Goal: Task Accomplishment & Management: Complete application form

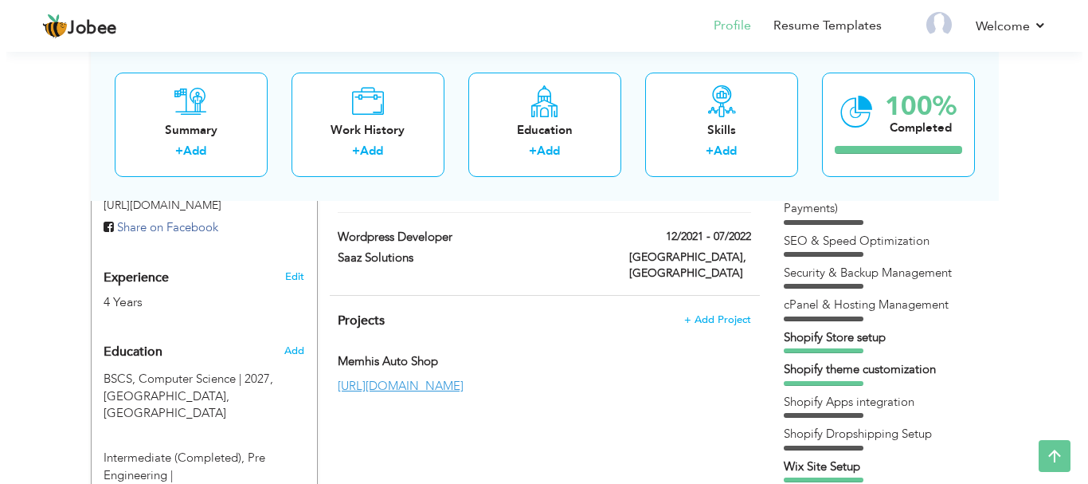
scroll to position [558, 0]
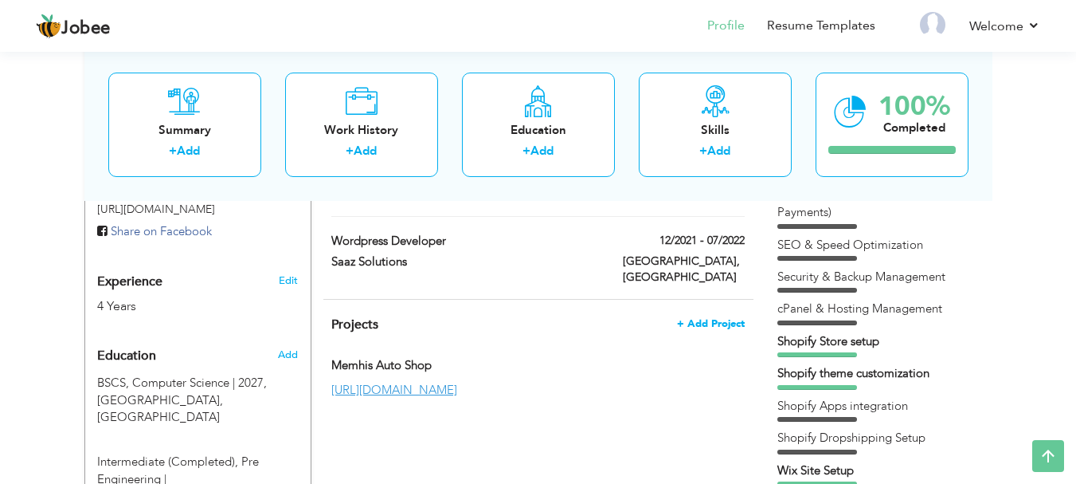
click at [689, 318] on span "+ Add Project" at bounding box center [711, 323] width 68 height 11
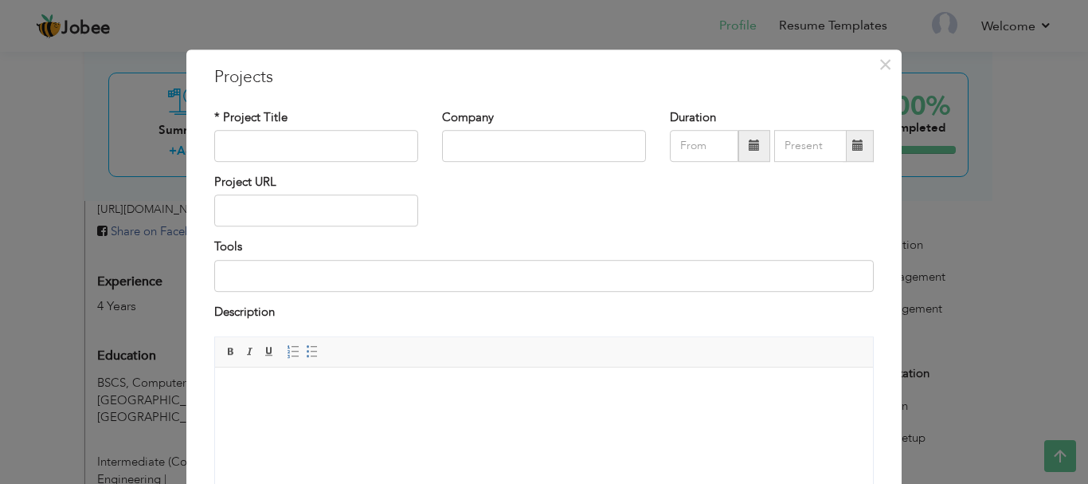
scroll to position [0, 0]
click at [356, 206] on input "text" at bounding box center [316, 211] width 204 height 32
paste input "[URL][DOMAIN_NAME]"
type input "[URL][DOMAIN_NAME]"
click at [333, 152] on input "text" at bounding box center [316, 146] width 204 height 32
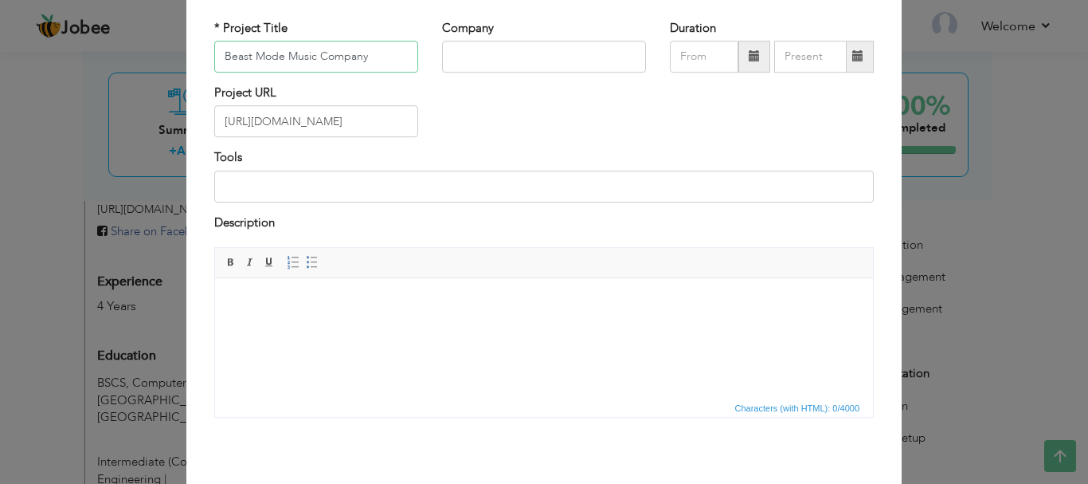
scroll to position [152, 0]
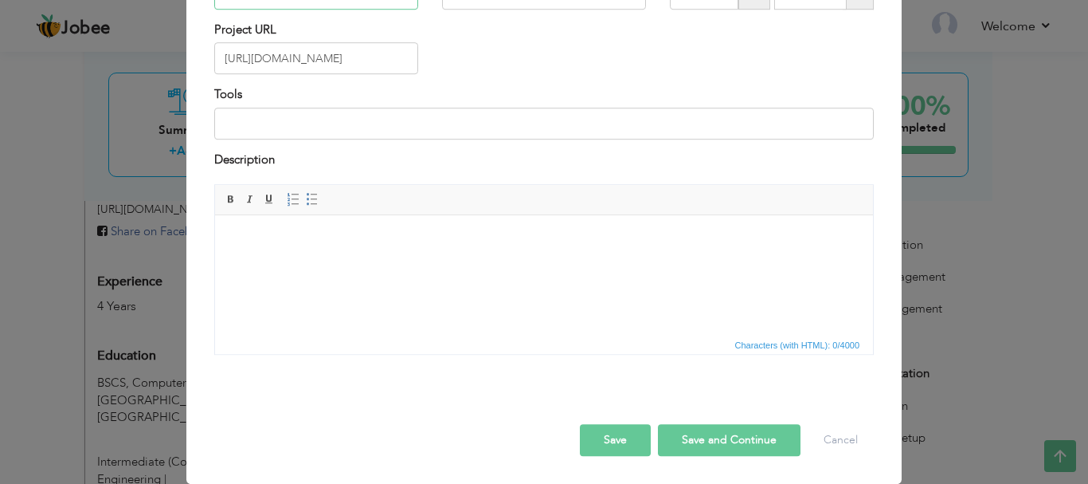
type input "Beast Mode Music Company"
click at [622, 448] on button "Save" at bounding box center [615, 440] width 71 height 32
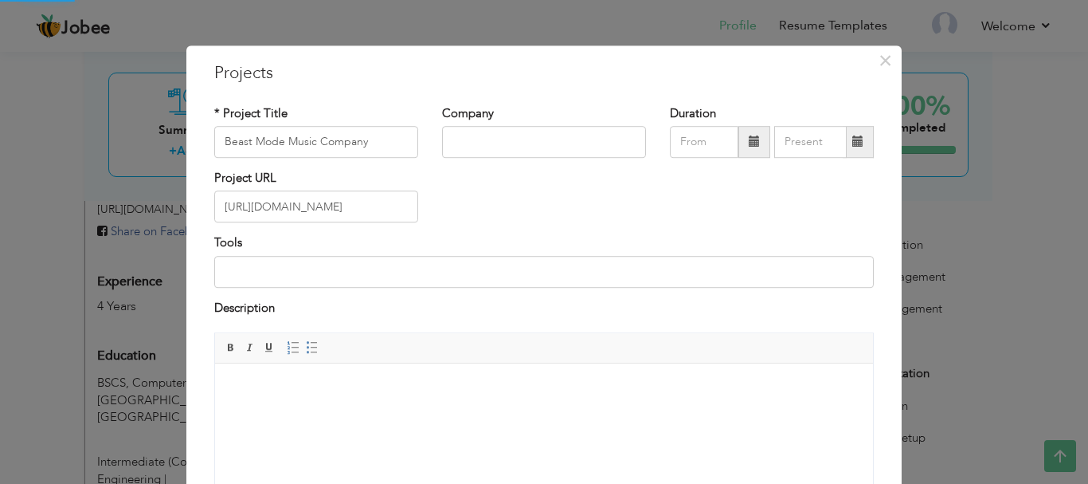
scroll to position [0, 0]
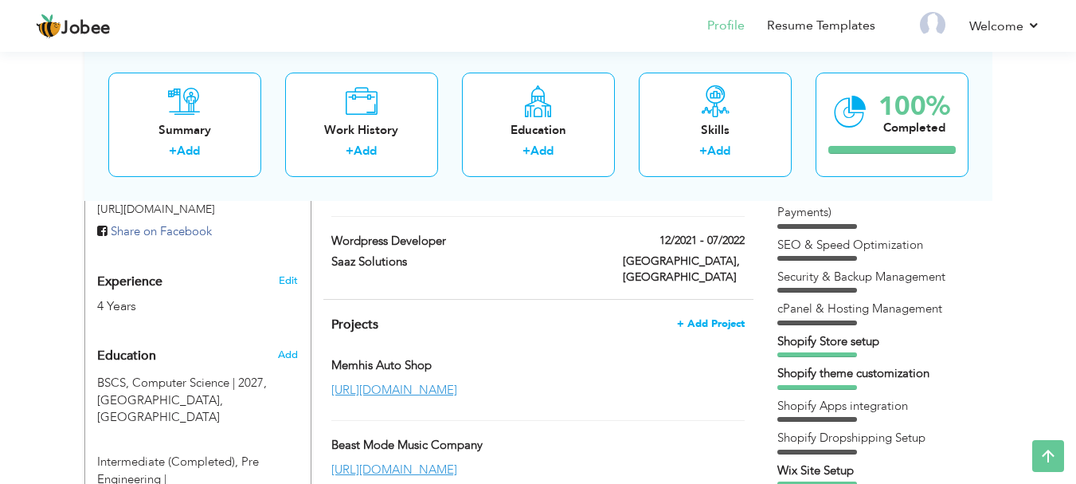
click at [701, 318] on span "+ Add Project" at bounding box center [711, 323] width 68 height 11
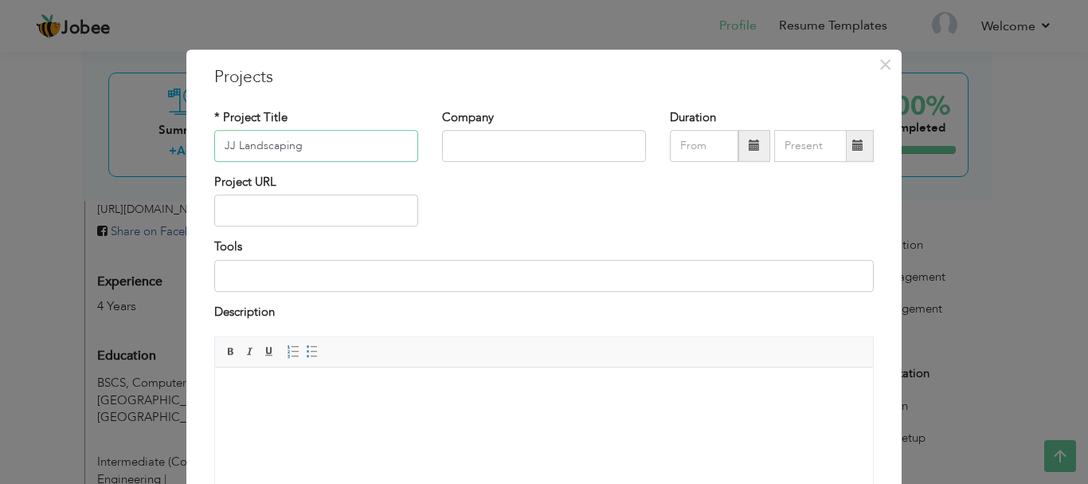
type input "JJ Landscaping"
click at [267, 213] on input "text" at bounding box center [316, 211] width 204 height 32
paste input "[URL][DOMAIN_NAME]"
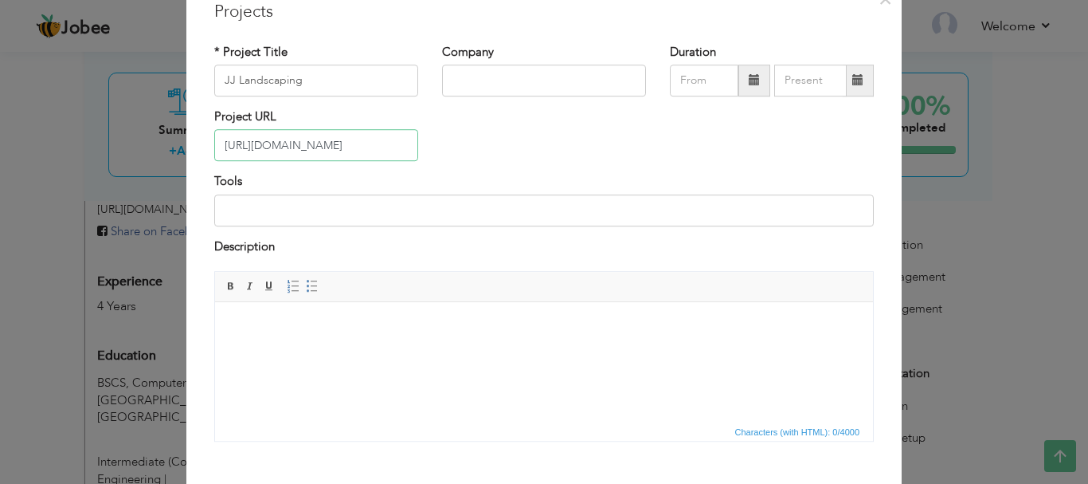
scroll to position [152, 0]
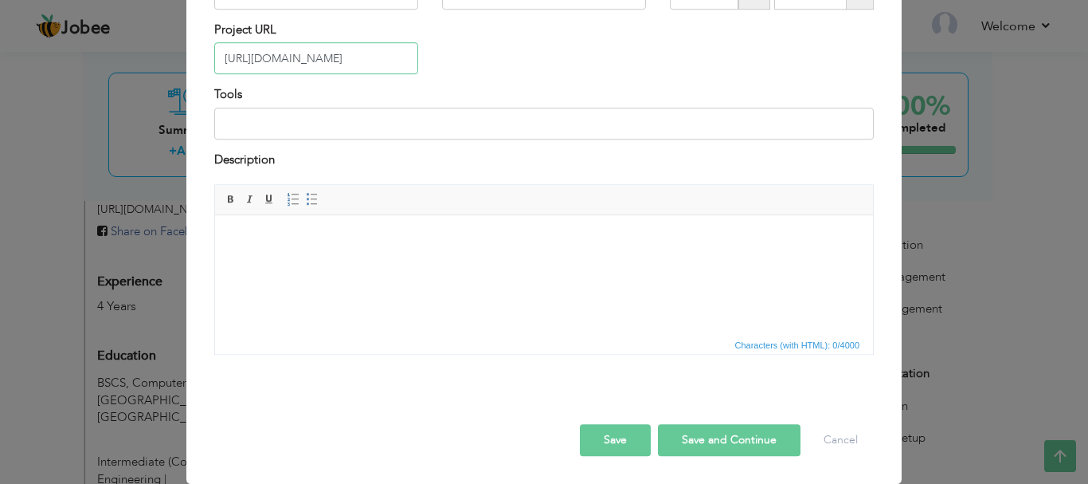
type input "[URL][DOMAIN_NAME]"
click at [618, 443] on button "Save" at bounding box center [615, 440] width 71 height 32
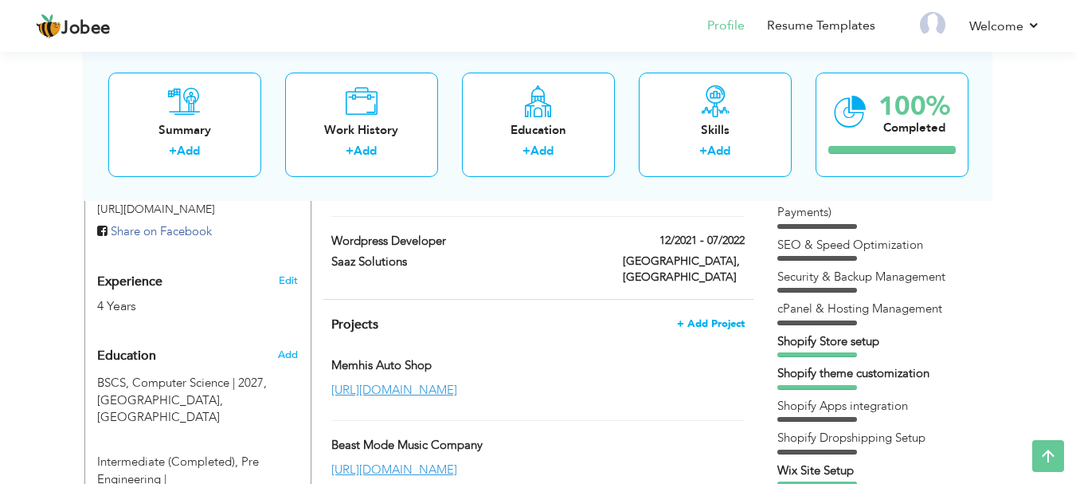
click at [713, 318] on span "+ Add Project" at bounding box center [711, 323] width 68 height 11
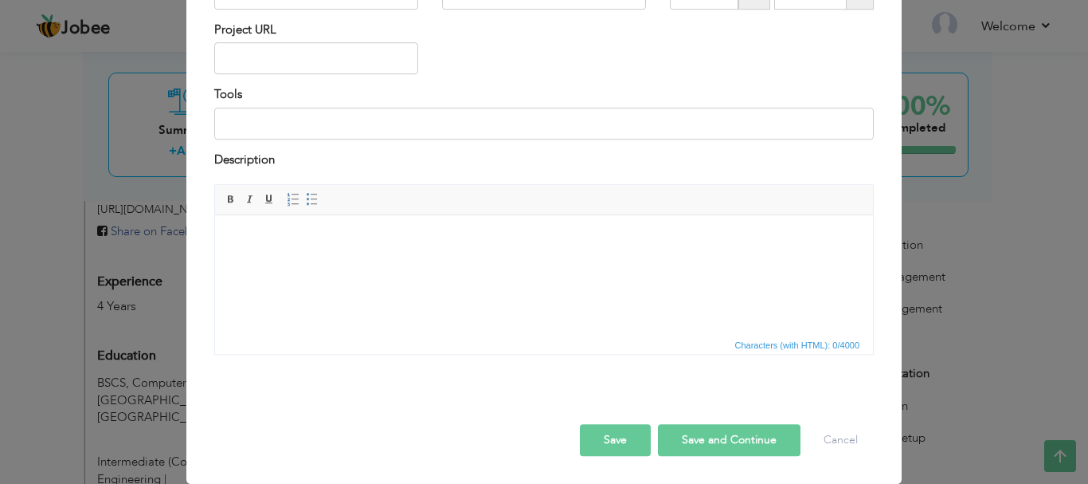
scroll to position [0, 0]
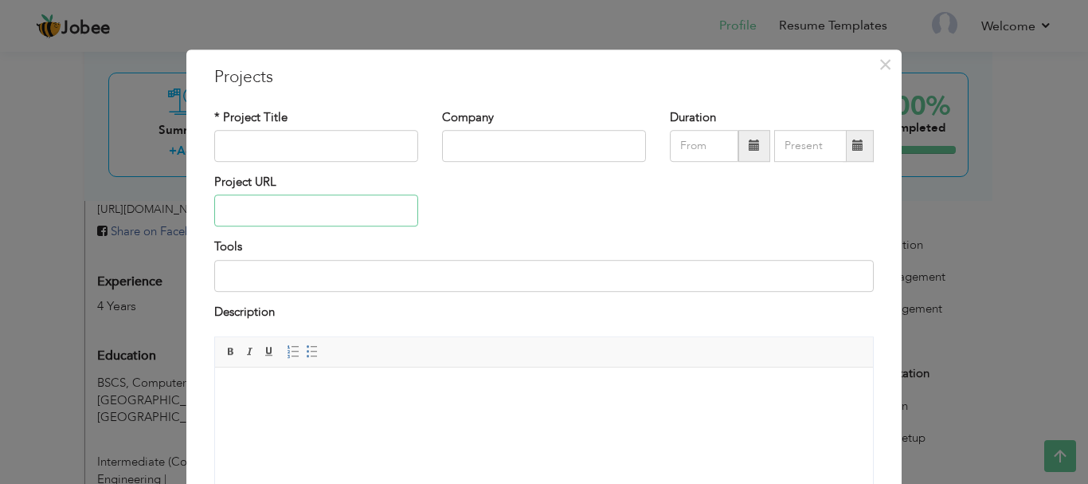
click at [343, 216] on input "text" at bounding box center [316, 211] width 204 height 32
paste input "[URL][DOMAIN_NAME]"
type input "[URL][DOMAIN_NAME]"
click at [349, 152] on input "text" at bounding box center [316, 146] width 204 height 32
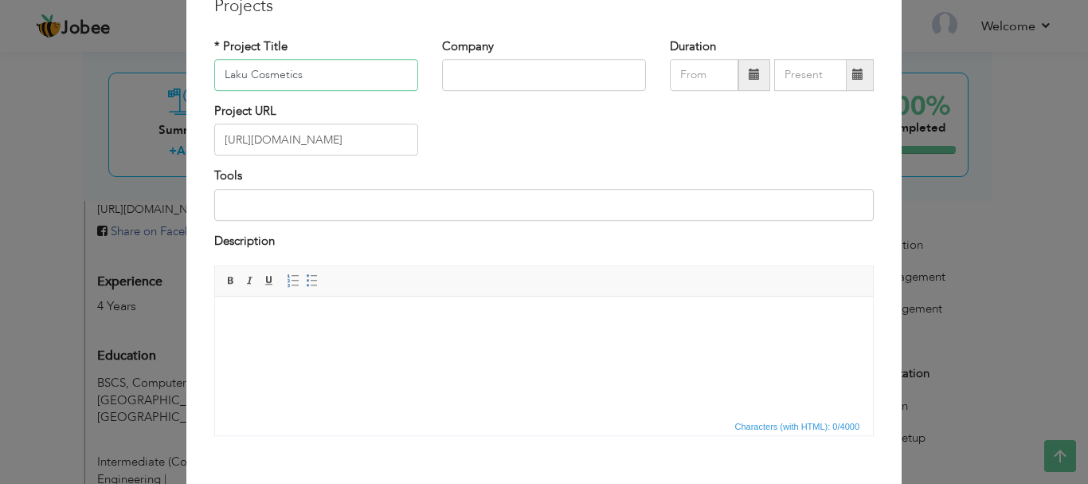
scroll to position [152, 0]
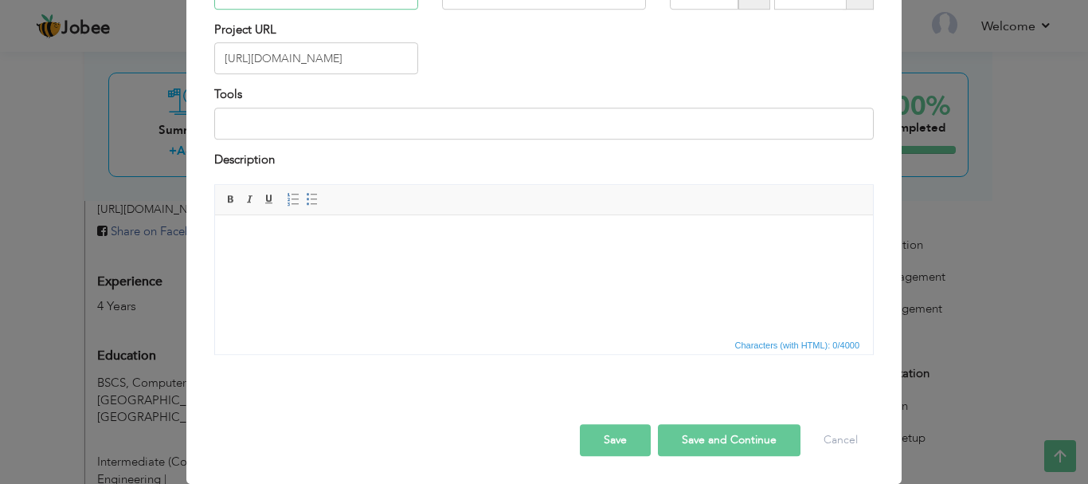
type input "Laku Cosmetics"
click at [615, 429] on button "Save" at bounding box center [615, 440] width 71 height 32
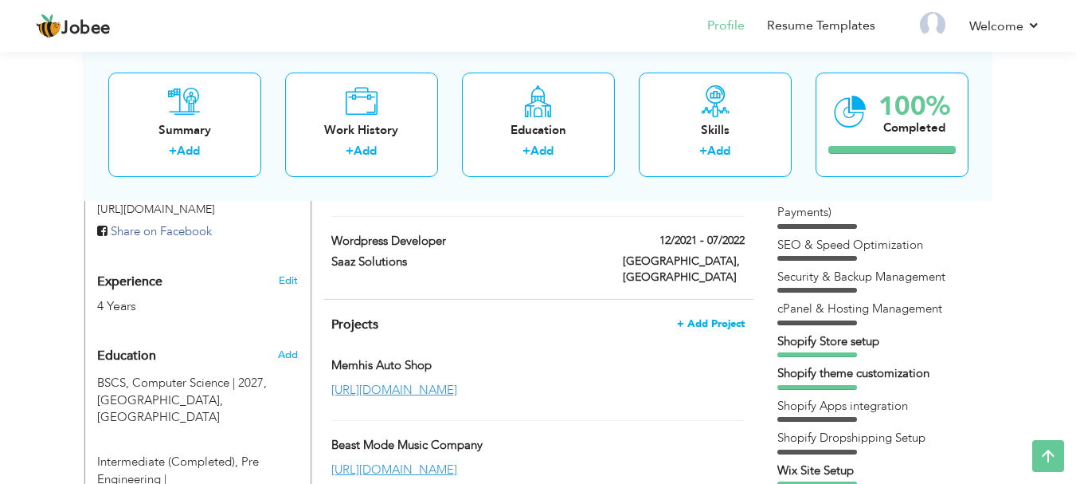
click at [712, 318] on span "+ Add Project" at bounding box center [711, 323] width 68 height 11
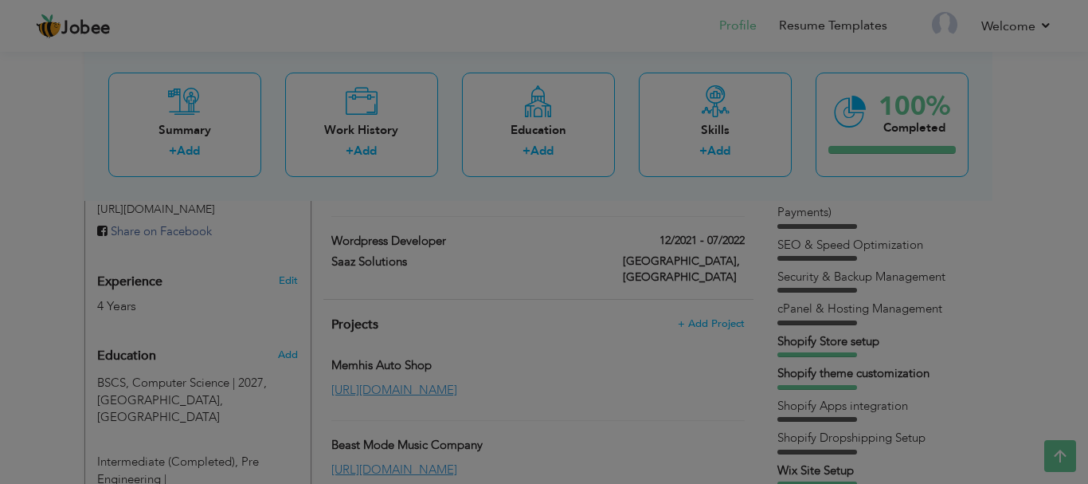
scroll to position [0, 0]
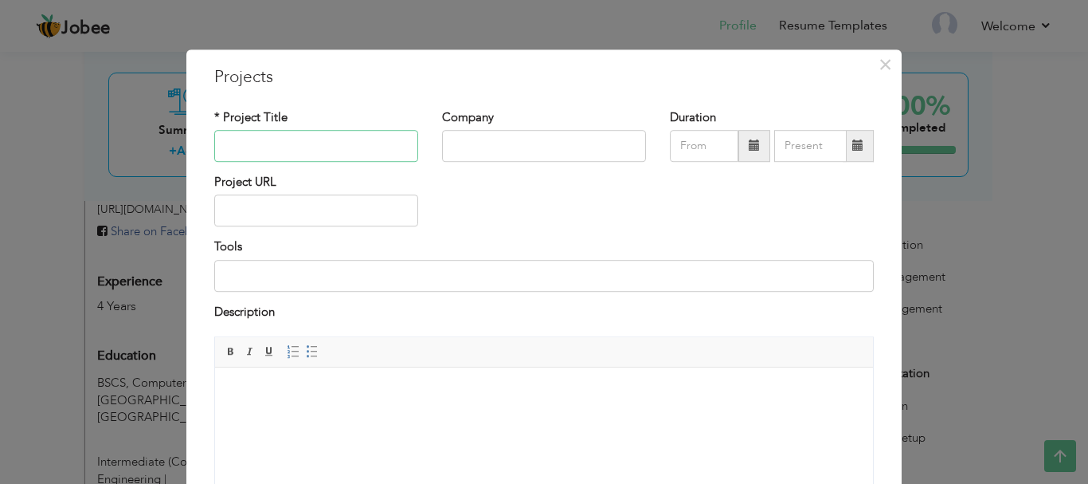
paste input "[DOMAIN_NAME]"
type input "Voulezvous"
click at [284, 210] on input "text" at bounding box center [316, 211] width 204 height 32
paste input "[DOMAIN_NAME]"
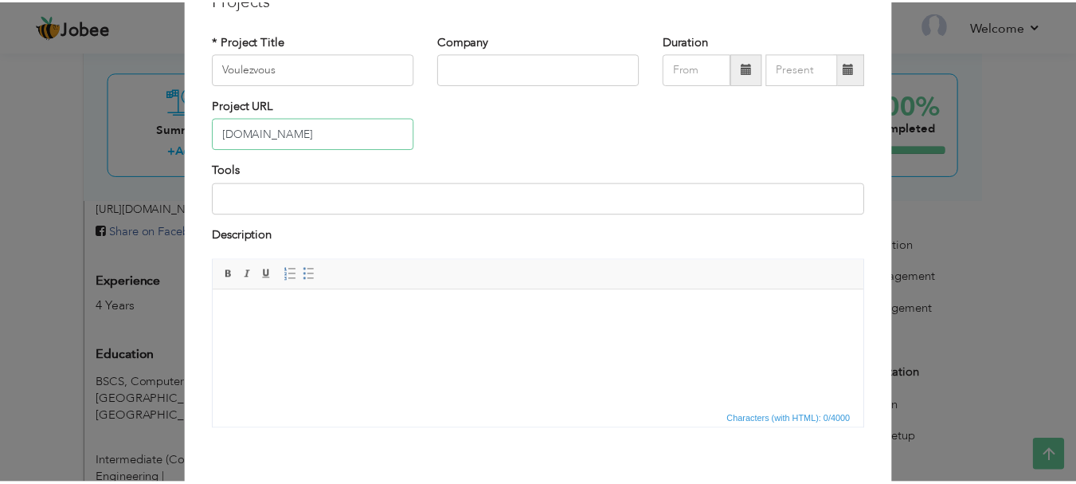
scroll to position [152, 0]
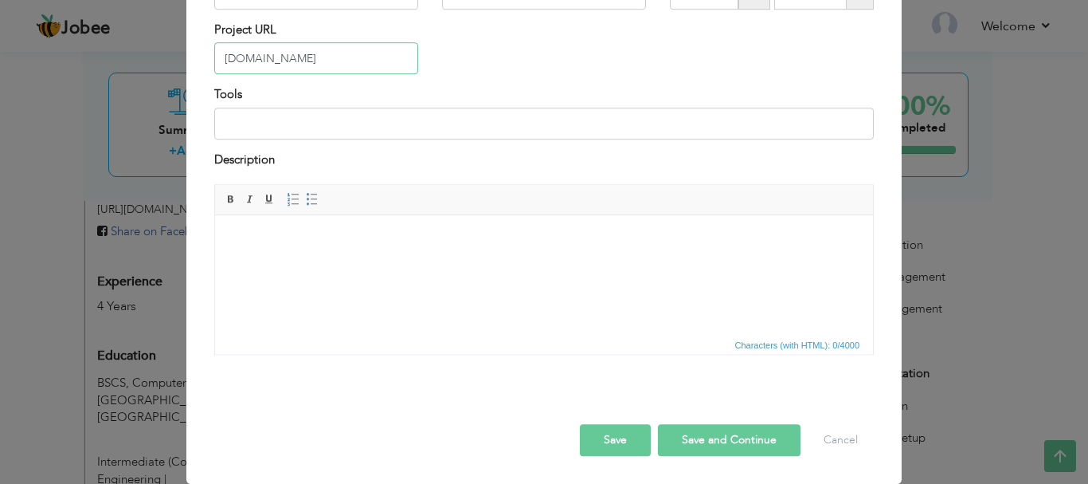
type input "[DOMAIN_NAME]"
click at [604, 441] on button "Save" at bounding box center [615, 440] width 71 height 32
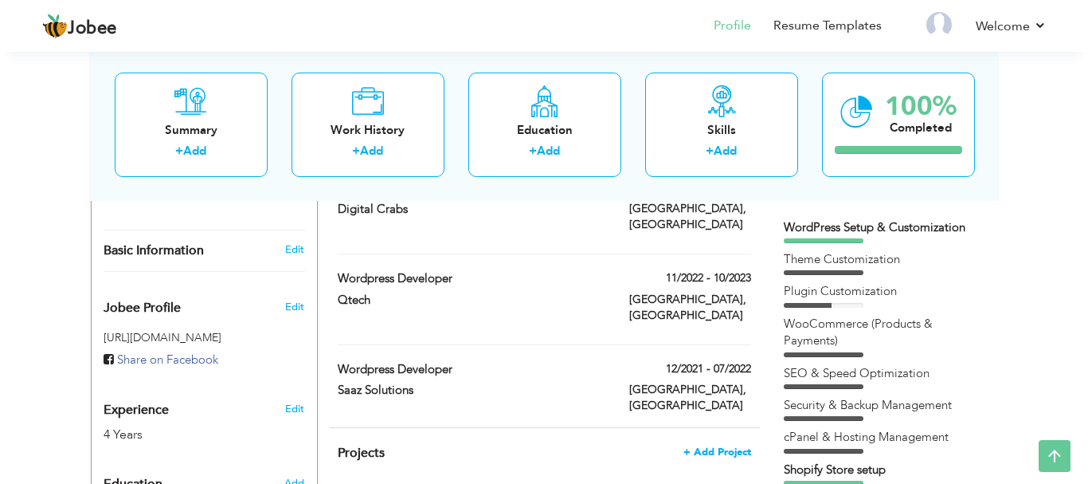
scroll to position [509, 0]
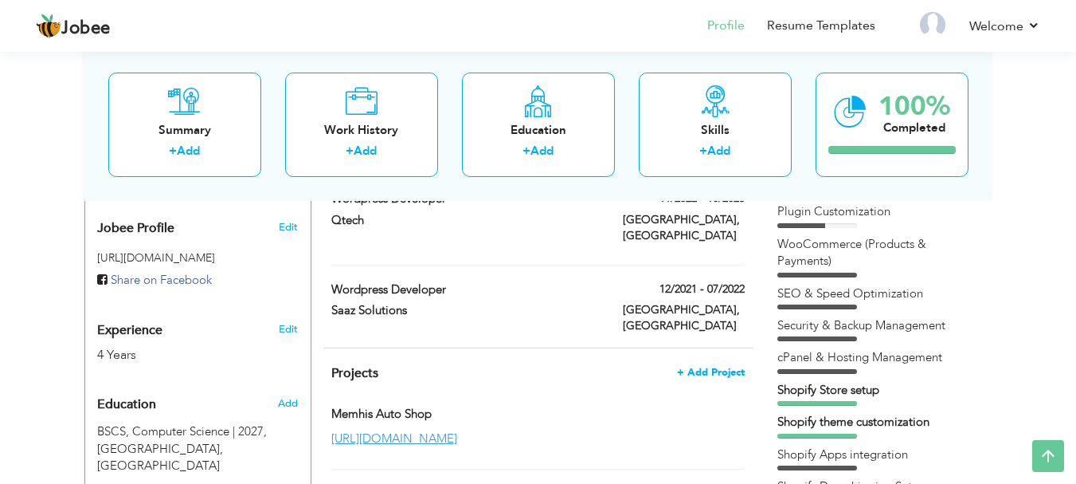
click at [709, 366] on span "+ Add Project" at bounding box center [711, 371] width 68 height 11
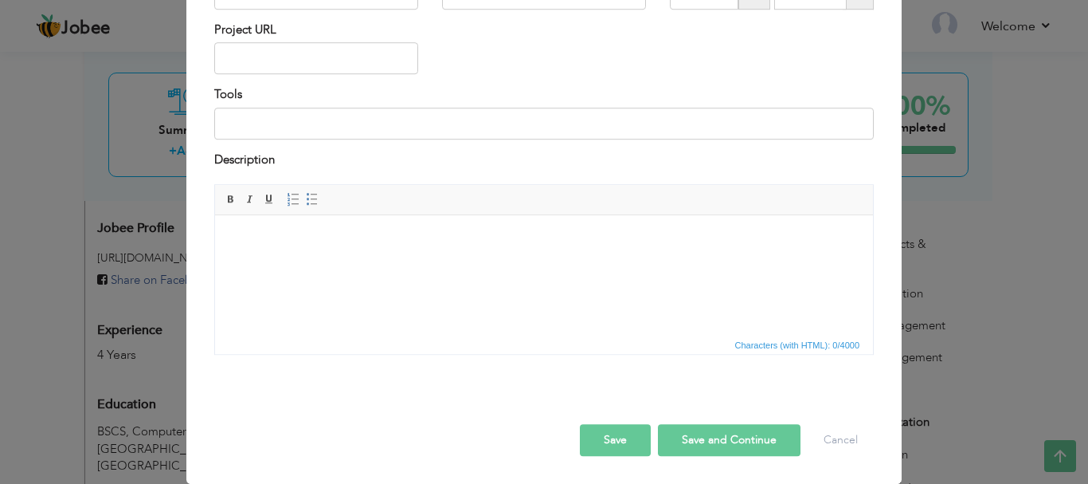
scroll to position [0, 0]
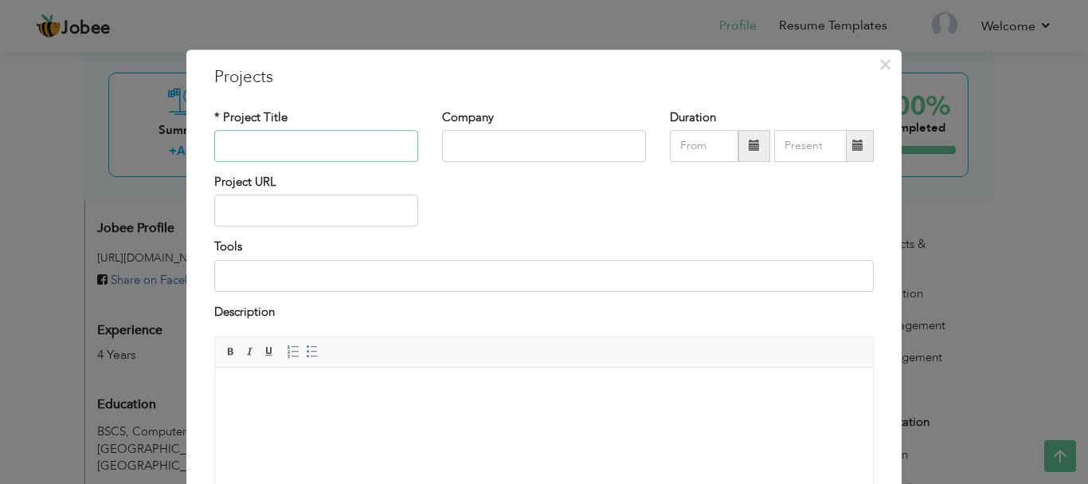
paste input "[URL][DOMAIN_NAME]"
type input "[URL][DOMAIN_NAME]"
type input "08/2025"
click at [676, 135] on input "08/2025" at bounding box center [704, 146] width 69 height 32
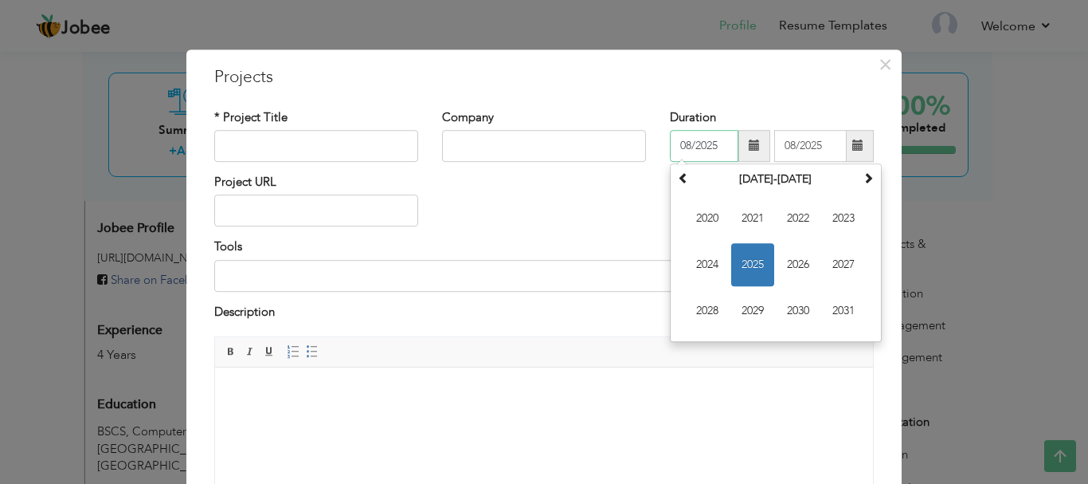
click at [676, 135] on input "08/2025" at bounding box center [704, 146] width 69 height 32
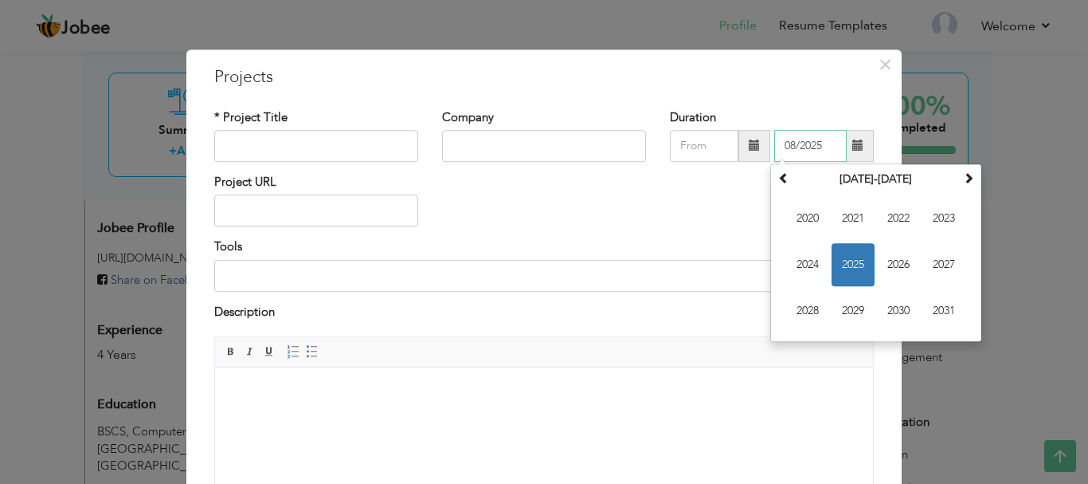
click at [784, 138] on input "08/2025" at bounding box center [810, 146] width 72 height 32
click at [343, 207] on input "text" at bounding box center [316, 211] width 204 height 32
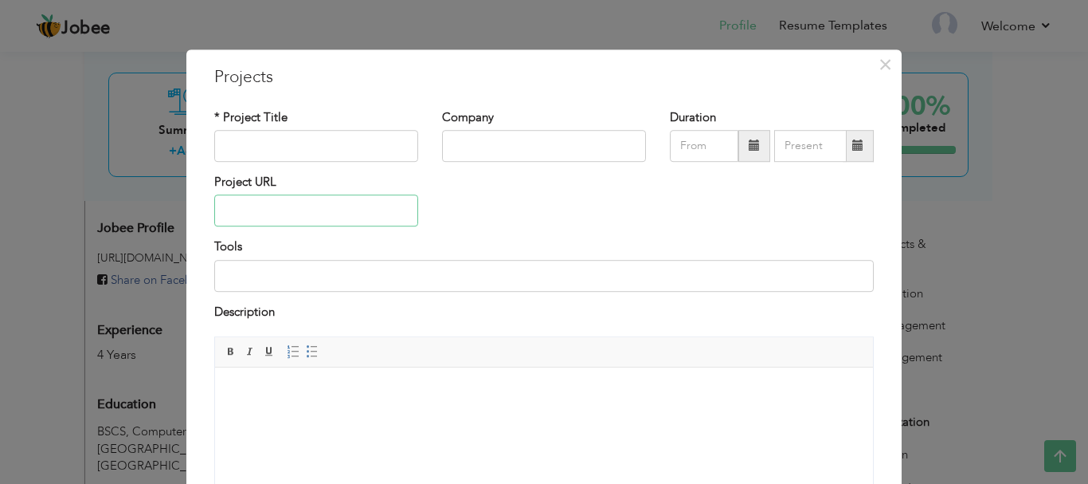
paste input "[URL][DOMAIN_NAME]"
type input "[URL][DOMAIN_NAME]"
click at [317, 148] on input "text" at bounding box center [316, 146] width 204 height 32
paste input "[URL][DOMAIN_NAME]"
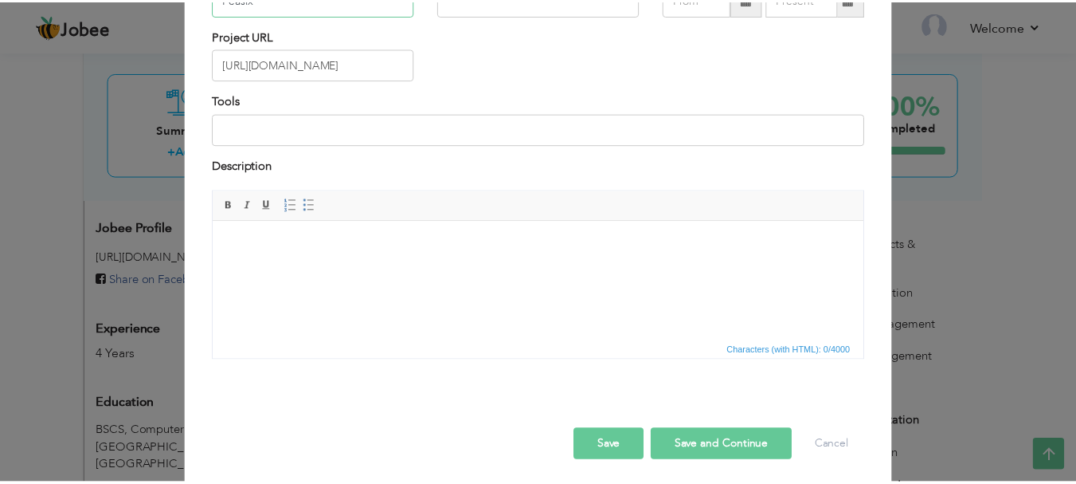
scroll to position [152, 0]
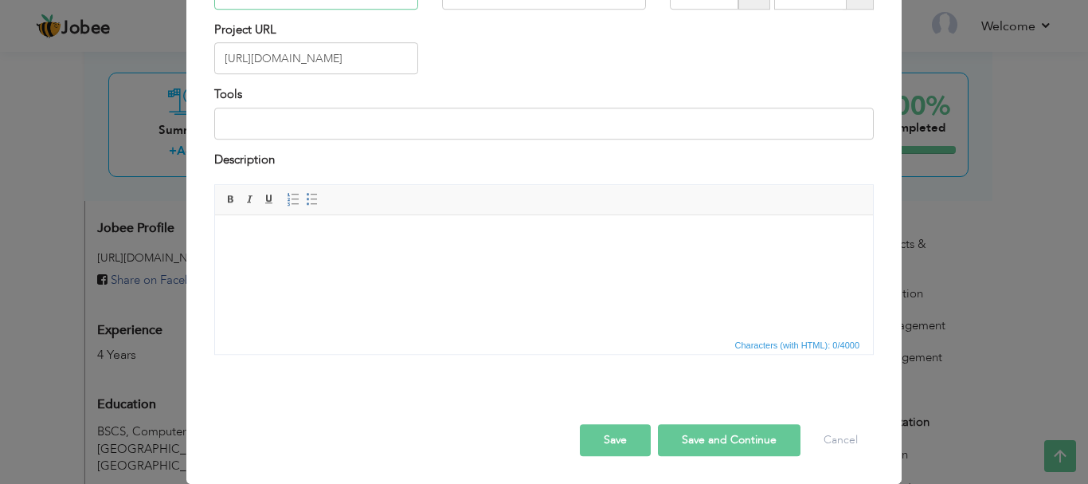
type input "Peasix"
click at [625, 441] on button "Save" at bounding box center [615, 440] width 71 height 32
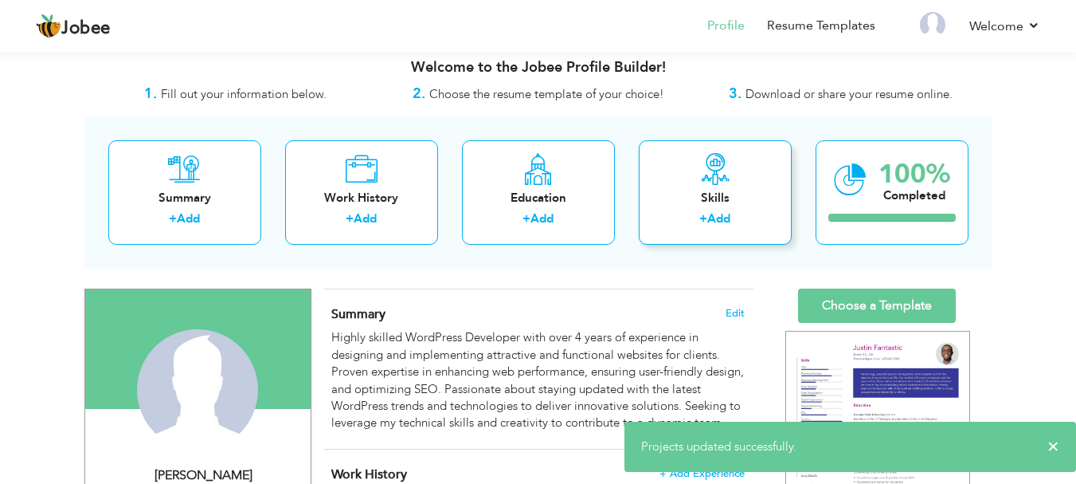
scroll to position [0, 0]
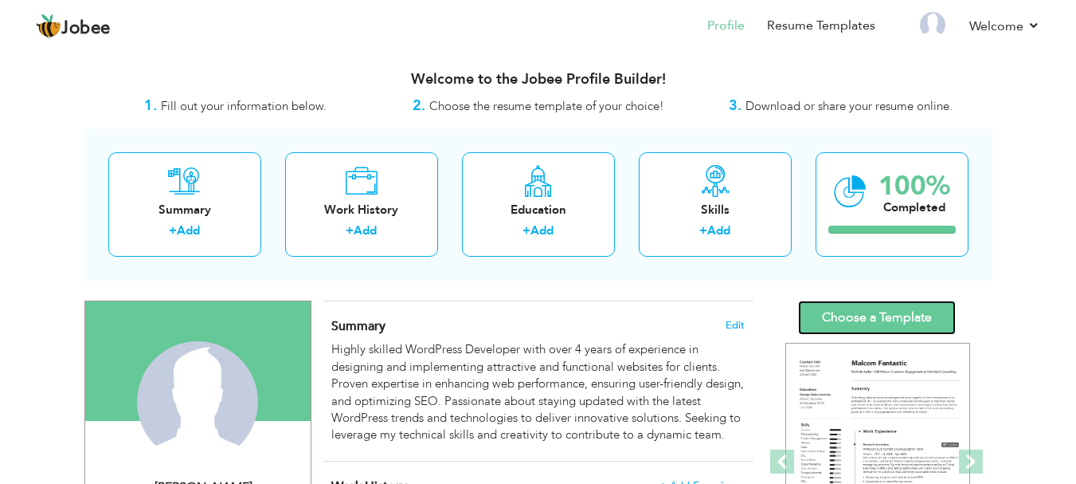
click at [867, 311] on link "Choose a Template" at bounding box center [877, 317] width 158 height 34
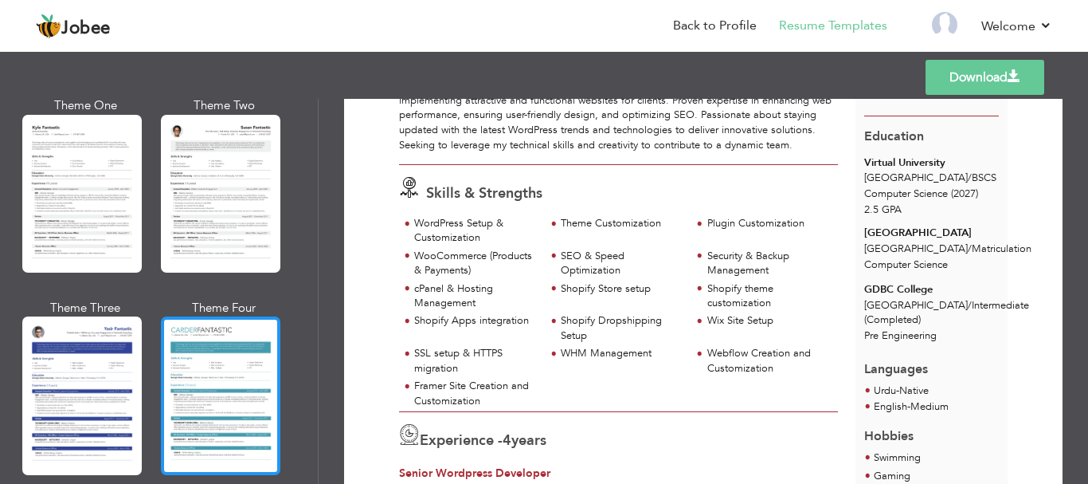
scroll to position [2783, 0]
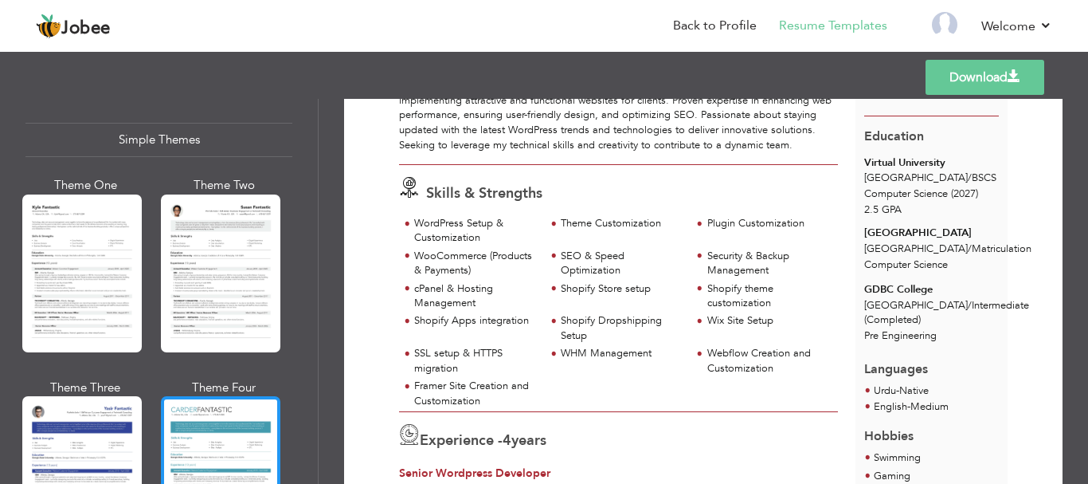
click at [221, 410] on div at bounding box center [220, 475] width 119 height 158
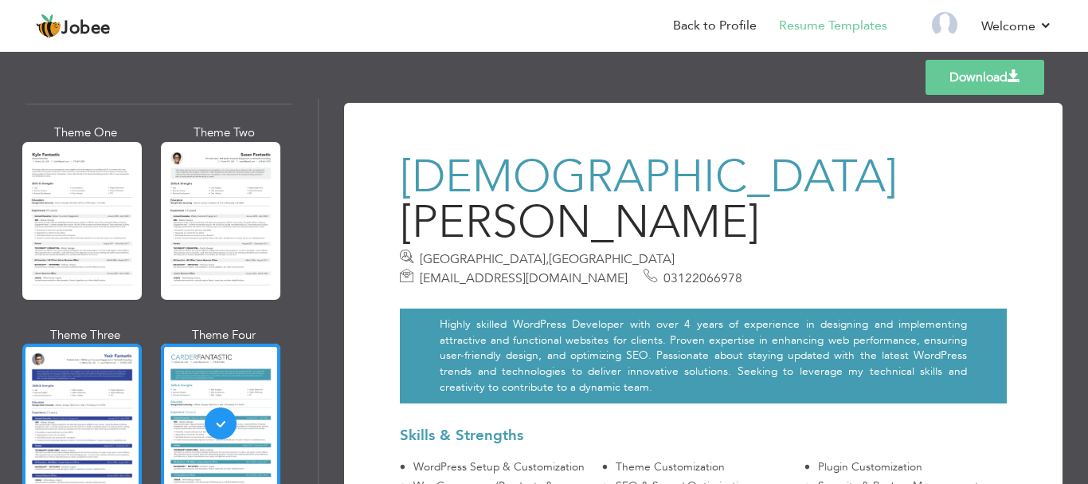
scroll to position [2863, 0]
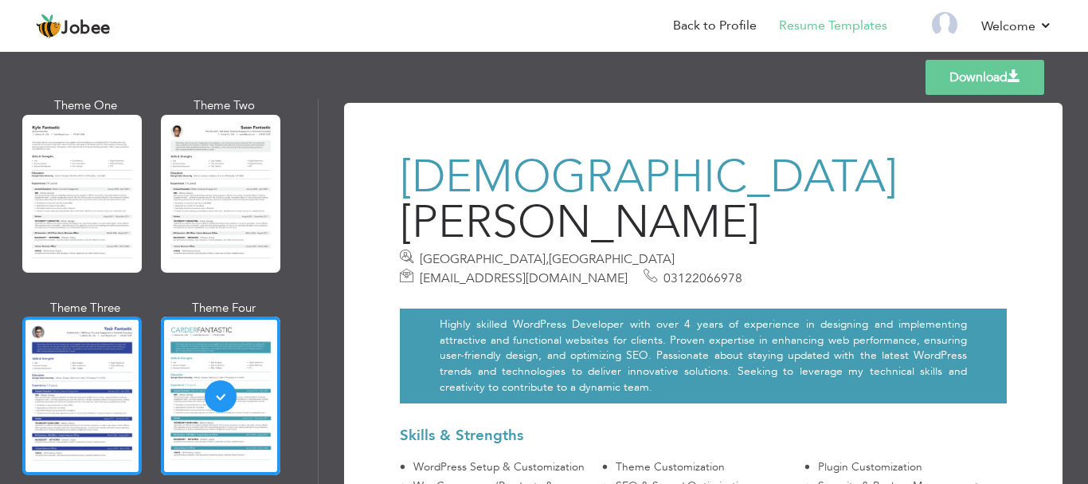
click at [101, 370] on div at bounding box center [81, 395] width 119 height 158
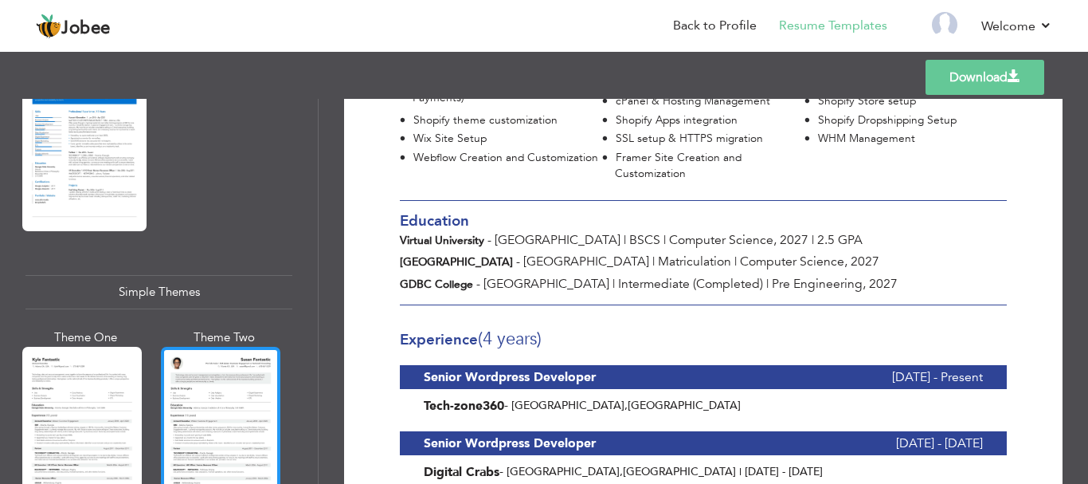
scroll to position [2624, 0]
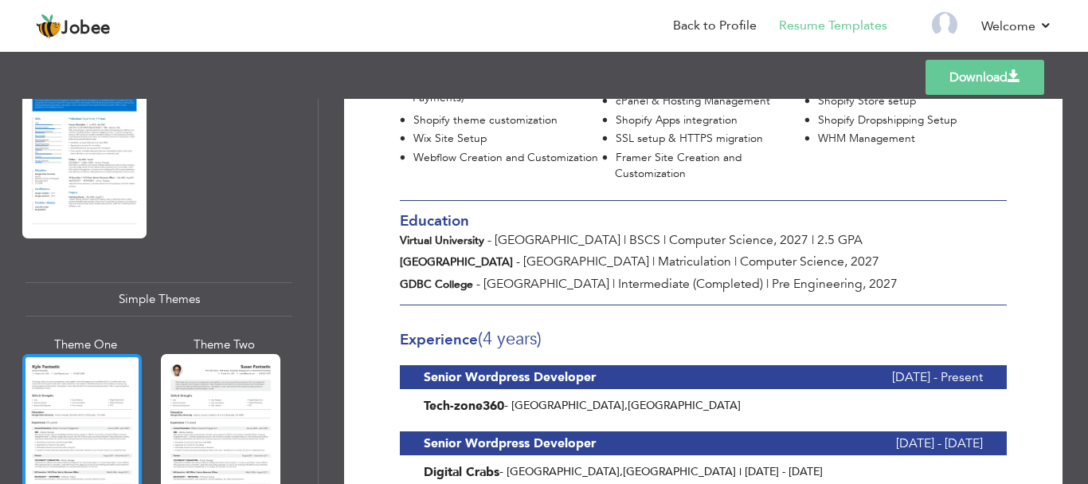
click at [53, 354] on div at bounding box center [81, 433] width 119 height 158
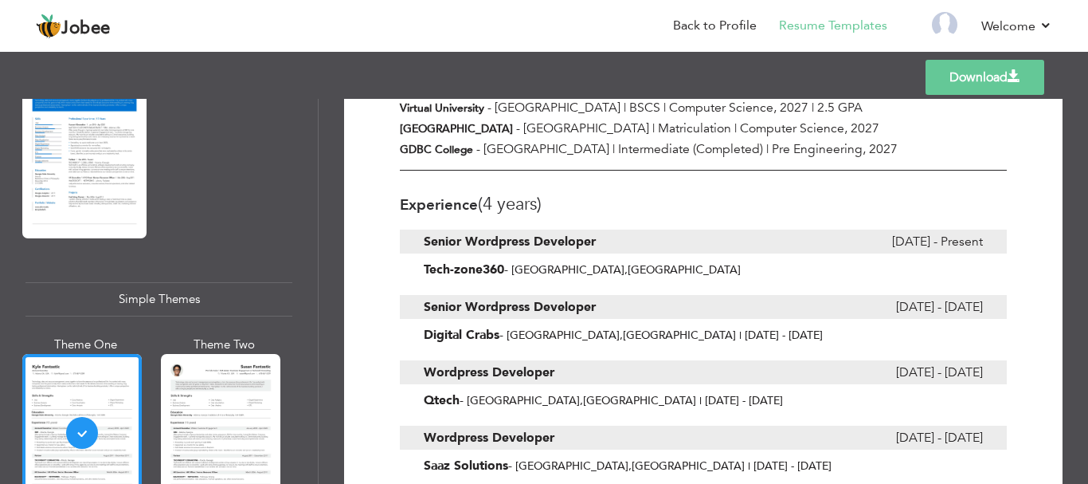
scroll to position [97, 0]
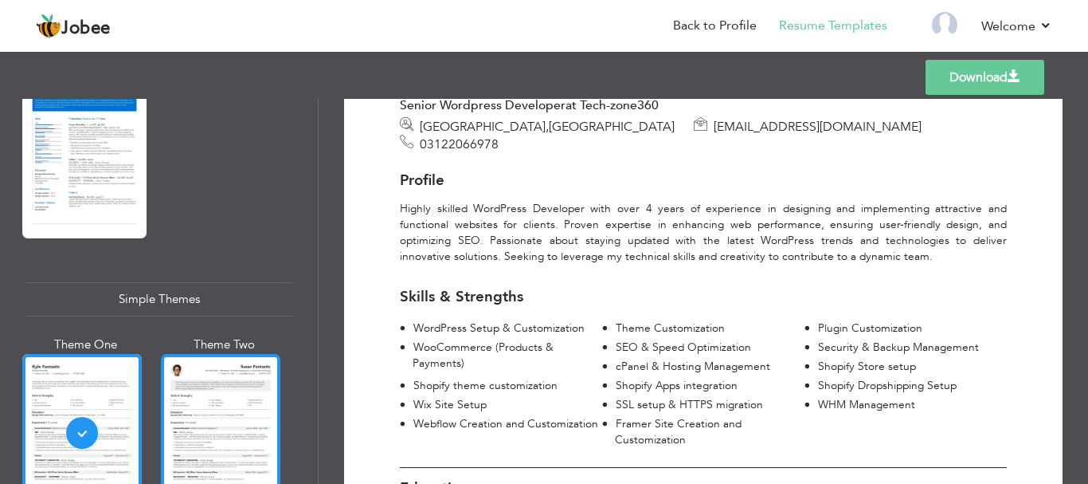
click at [233, 354] on div at bounding box center [220, 433] width 119 height 158
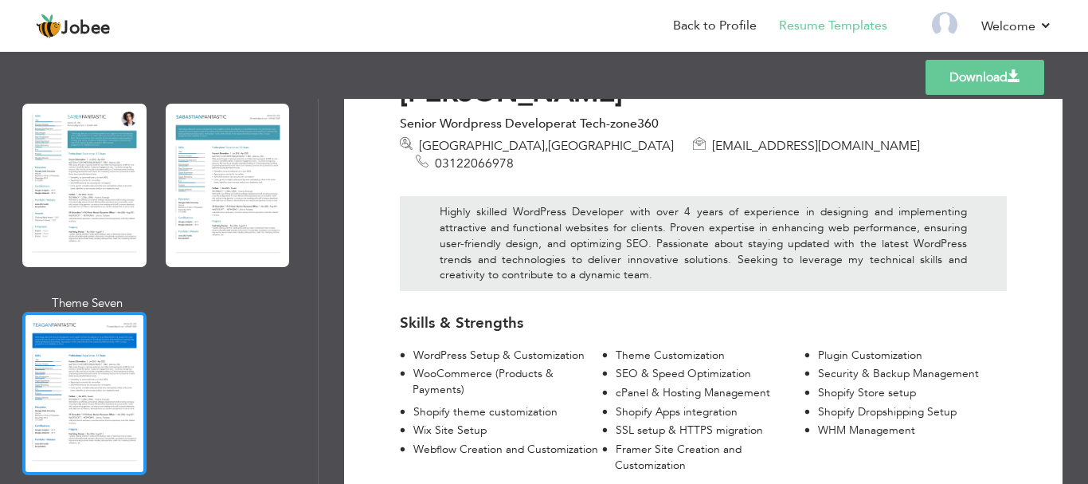
scroll to position [2385, 0]
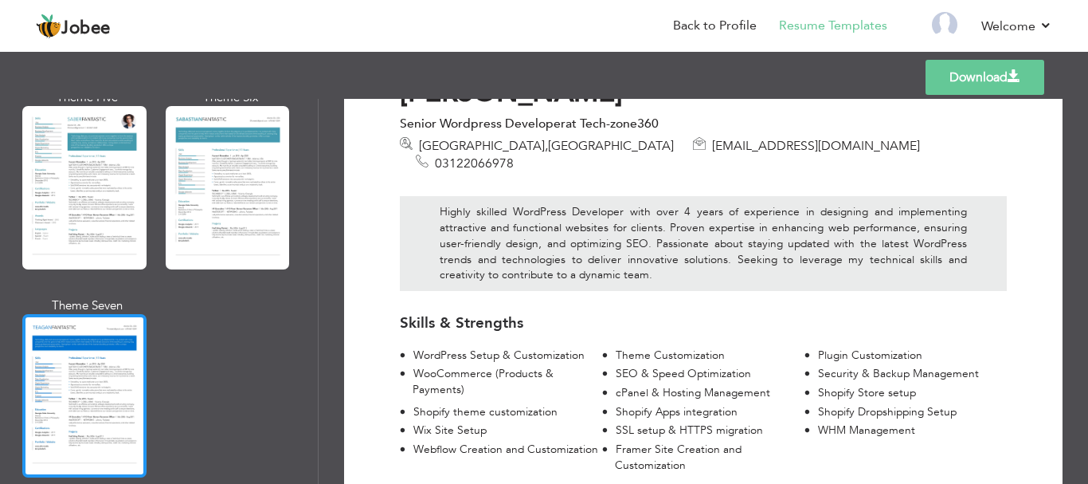
click at [60, 327] on div at bounding box center [84, 395] width 124 height 163
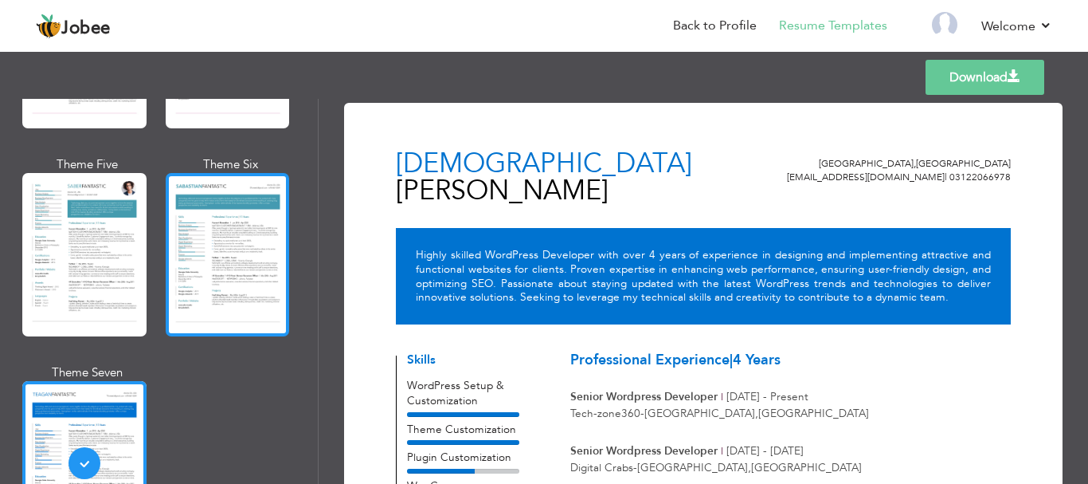
scroll to position [2226, 0]
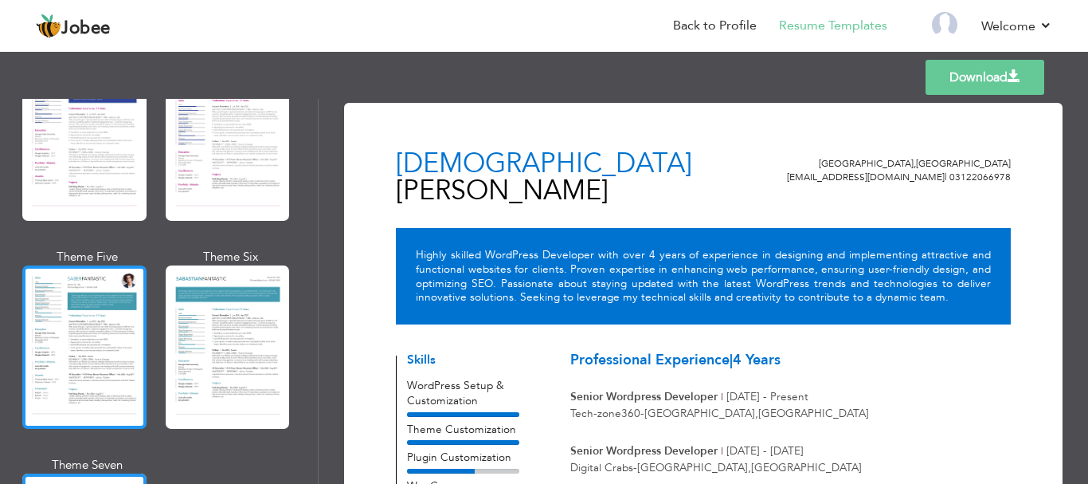
click at [90, 284] on div at bounding box center [84, 346] width 124 height 163
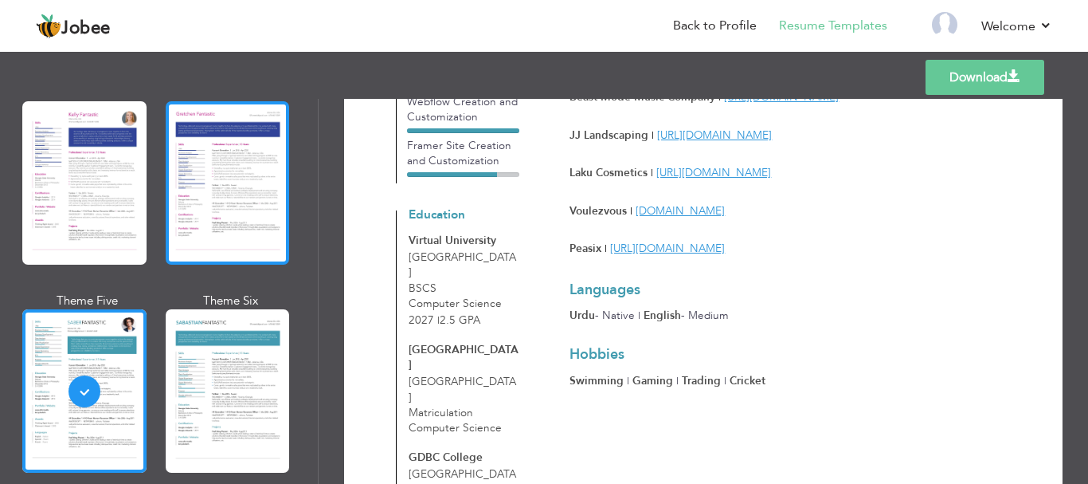
scroll to position [2146, 0]
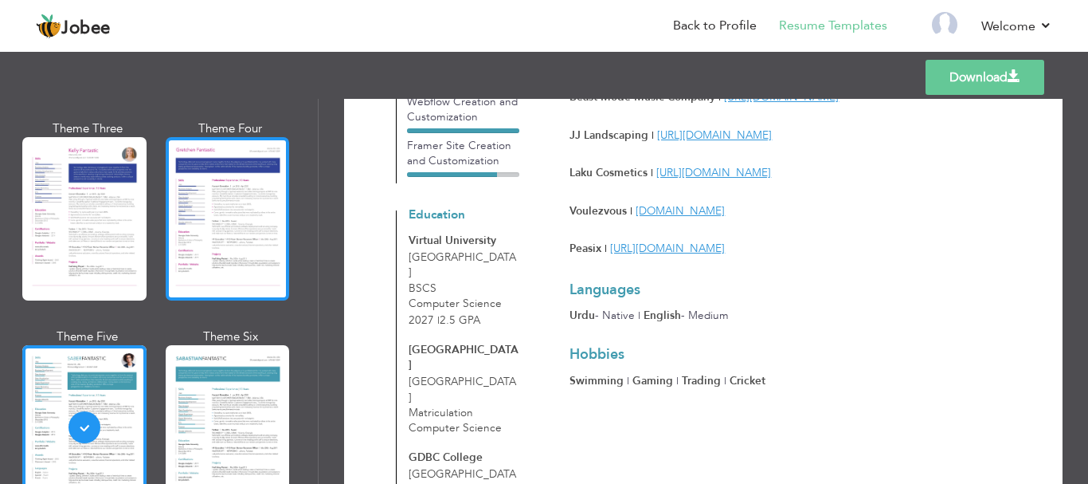
click at [216, 242] on div at bounding box center [228, 218] width 124 height 163
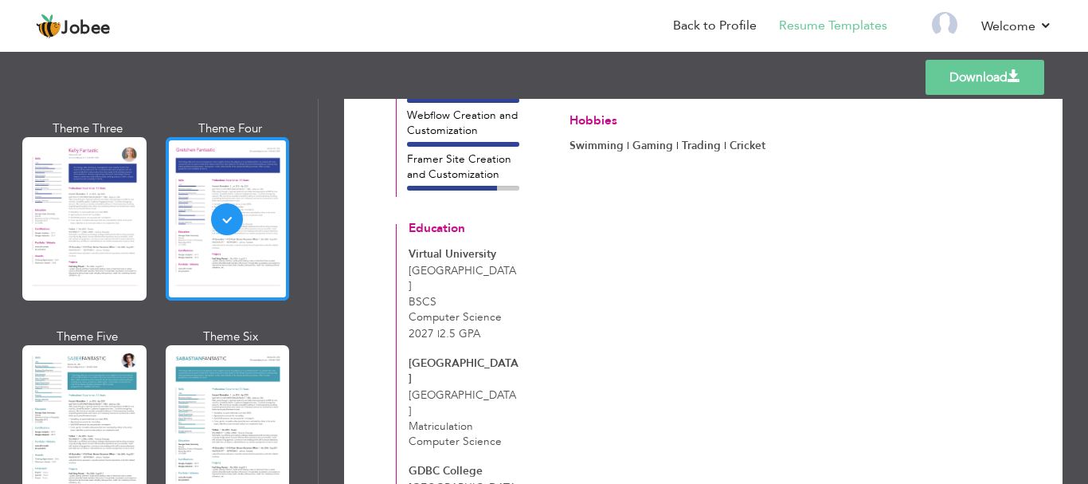
scroll to position [2066, 0]
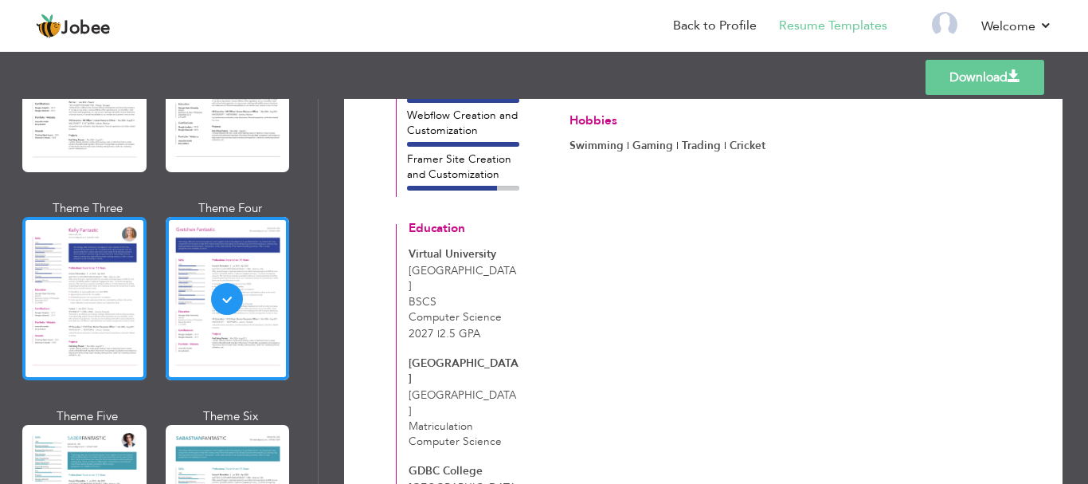
click at [81, 252] on div at bounding box center [84, 298] width 124 height 163
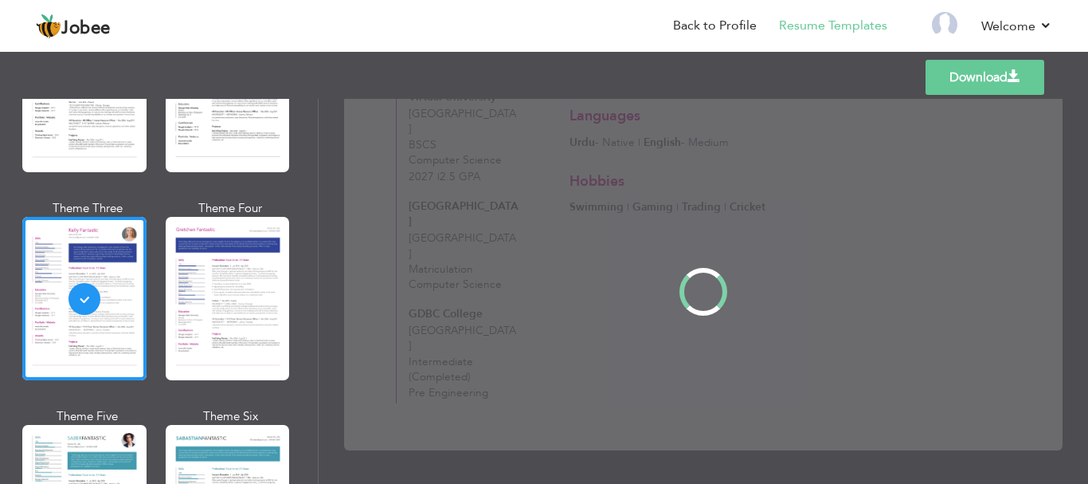
scroll to position [0, 0]
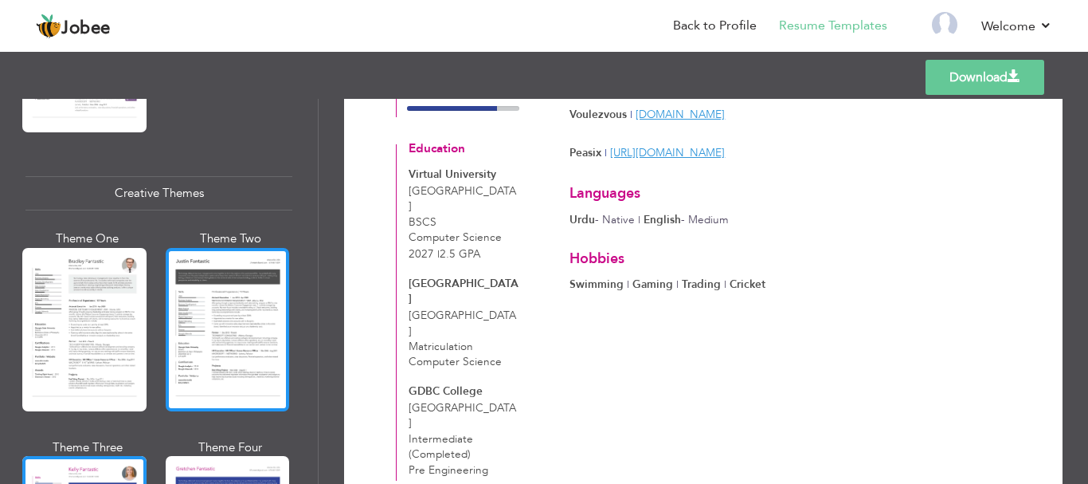
click at [213, 300] on div at bounding box center [228, 329] width 124 height 163
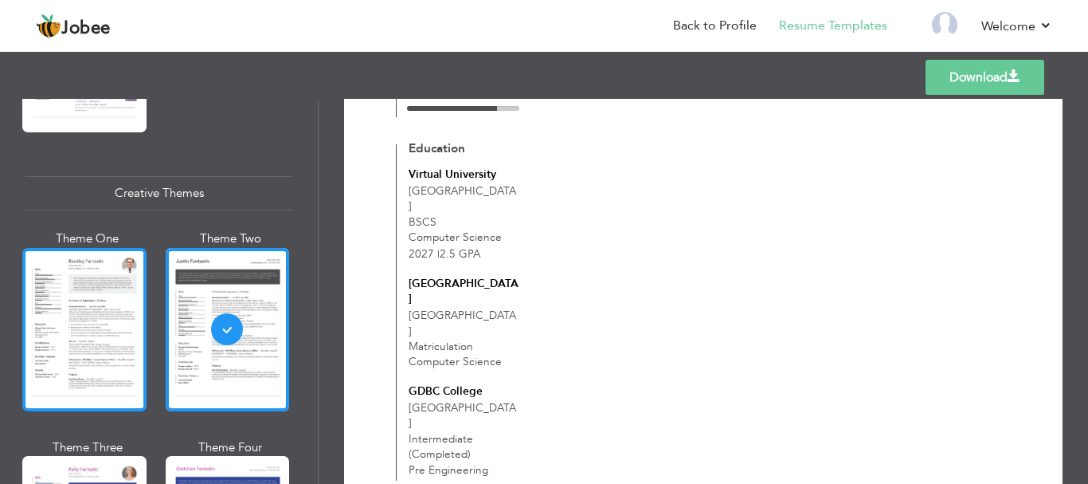
click at [73, 270] on div at bounding box center [84, 329] width 124 height 163
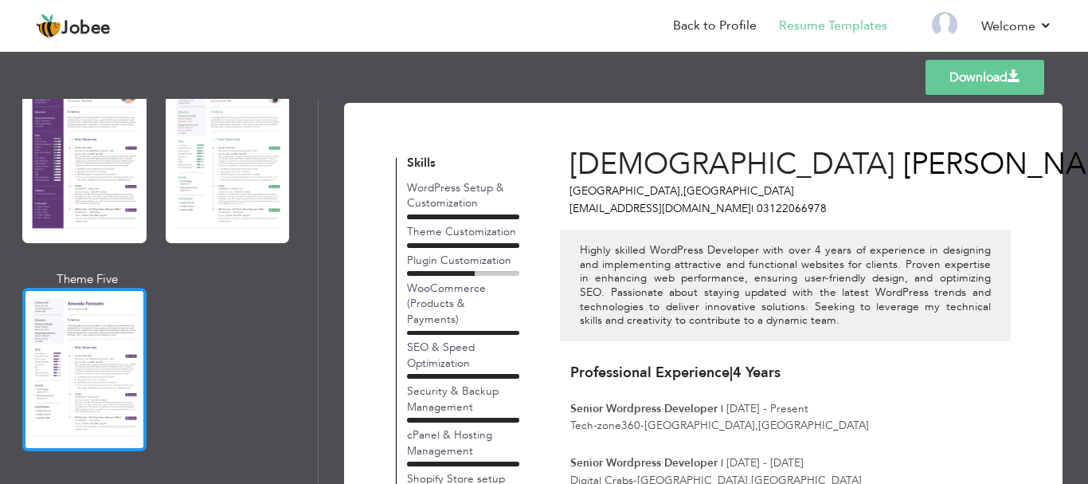
click at [71, 308] on div at bounding box center [84, 369] width 124 height 163
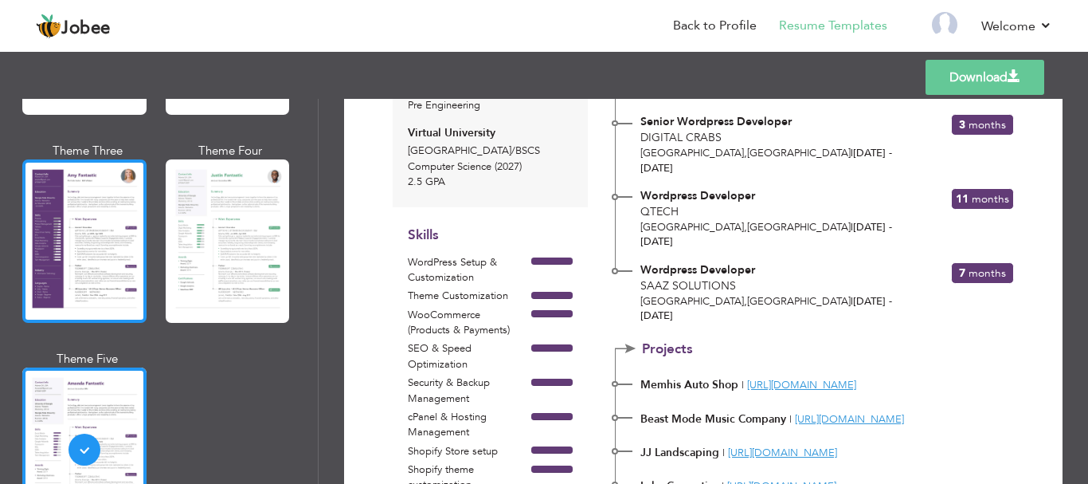
click at [63, 271] on div at bounding box center [84, 240] width 124 height 163
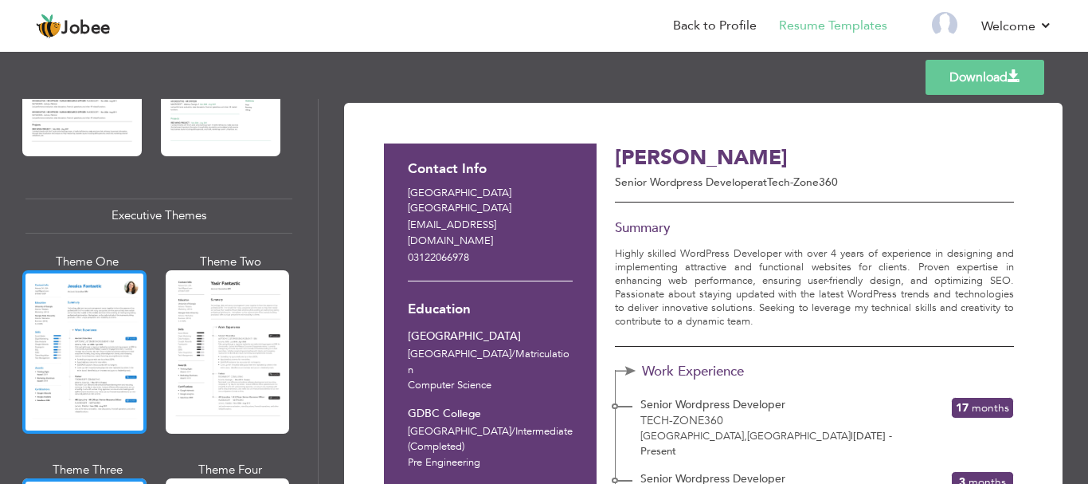
click at [99, 339] on div at bounding box center [84, 351] width 124 height 163
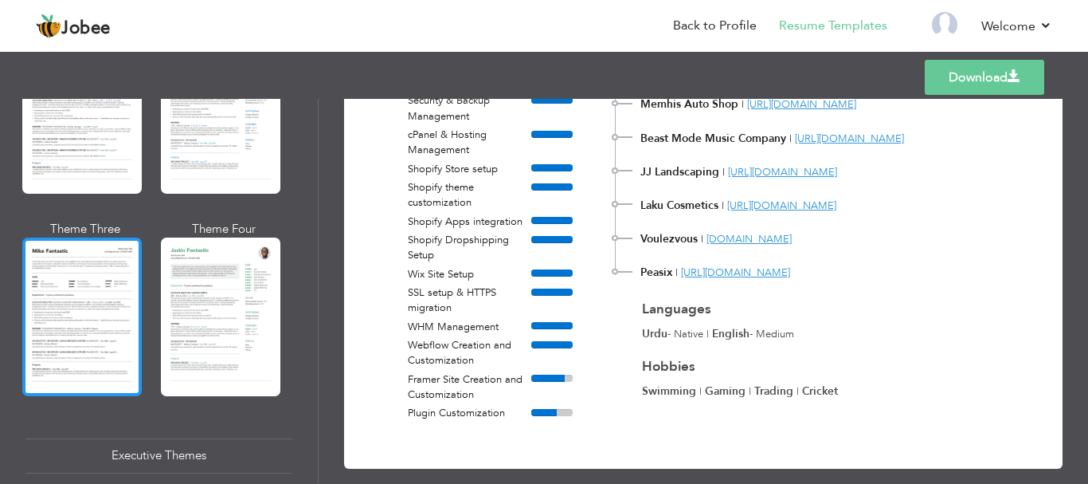
click at [86, 301] on div at bounding box center [81, 316] width 119 height 158
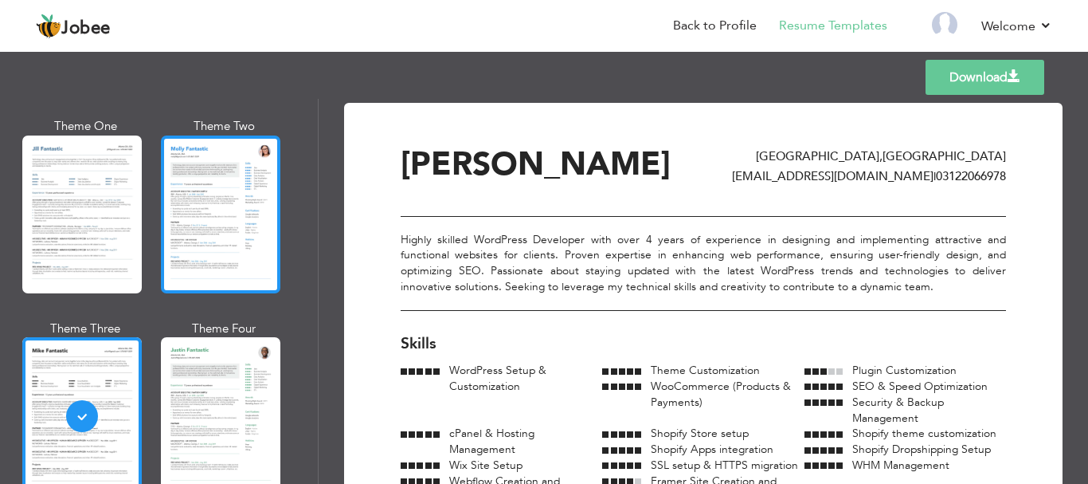
scroll to position [711, 0]
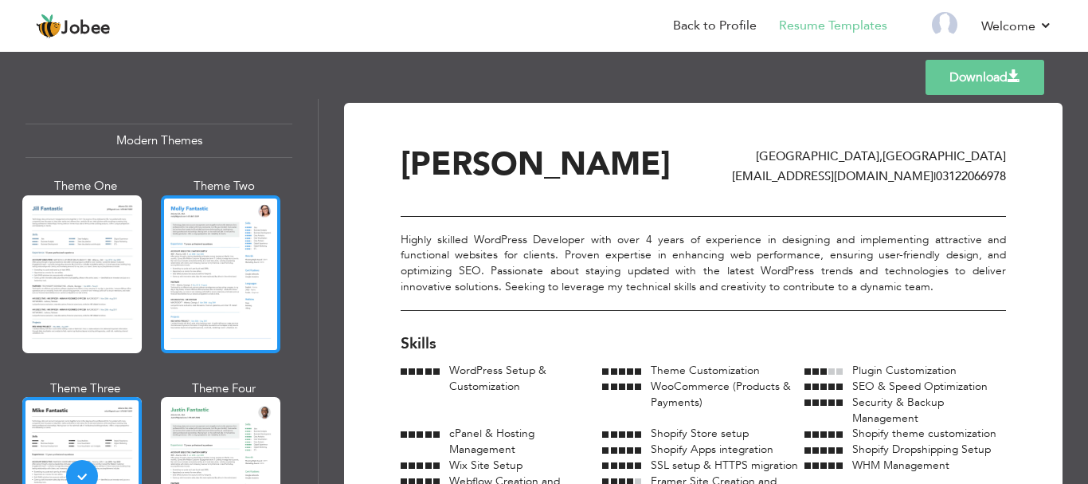
click at [240, 288] on div at bounding box center [220, 274] width 119 height 158
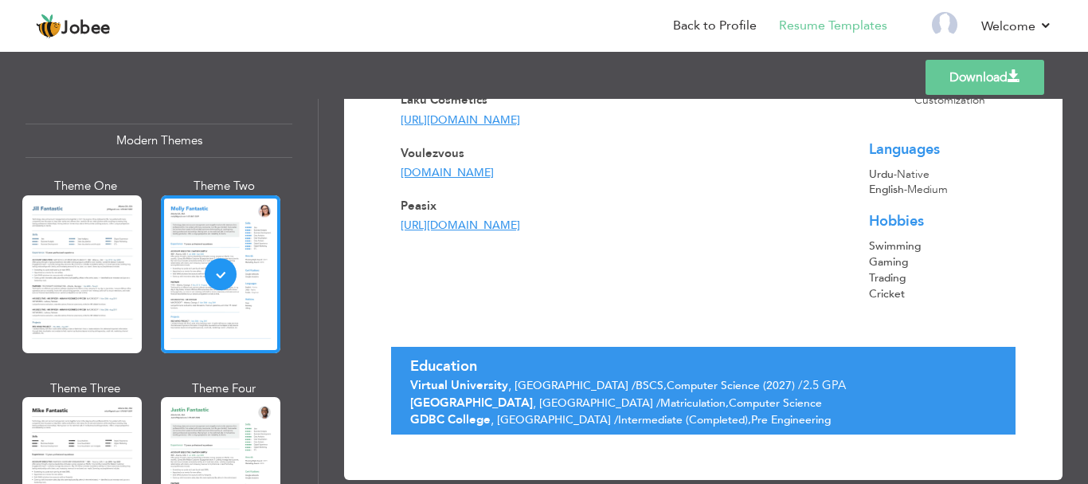
scroll to position [765, 0]
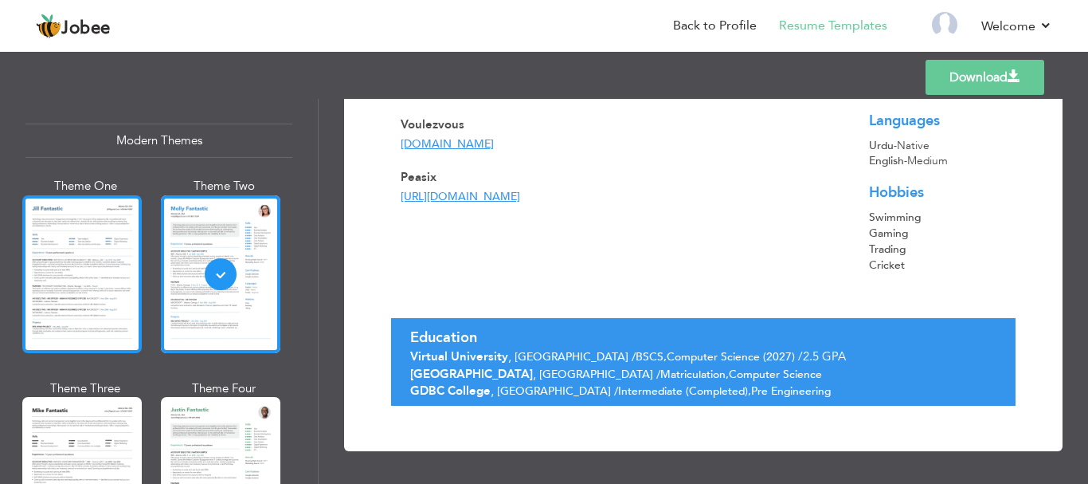
click at [94, 246] on div at bounding box center [81, 274] width 119 height 158
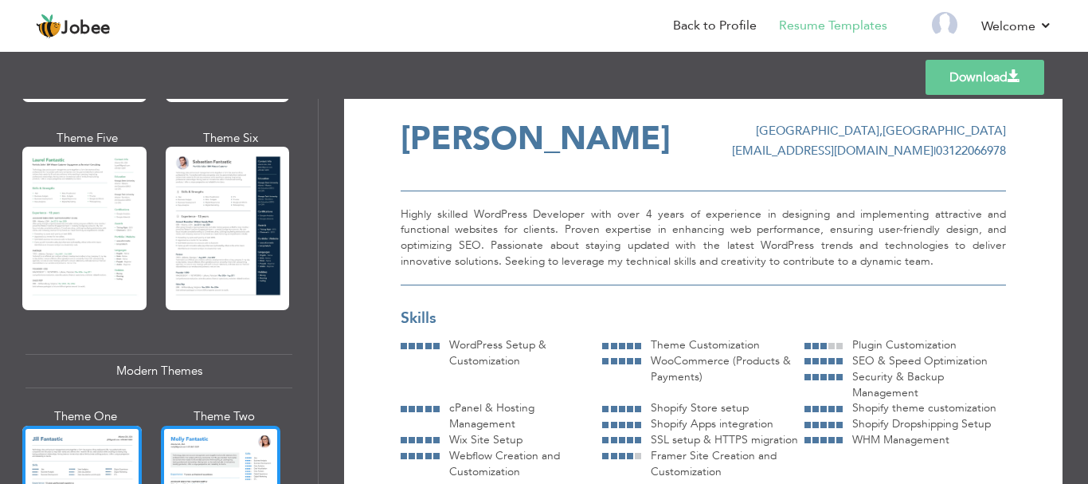
scroll to position [472, 0]
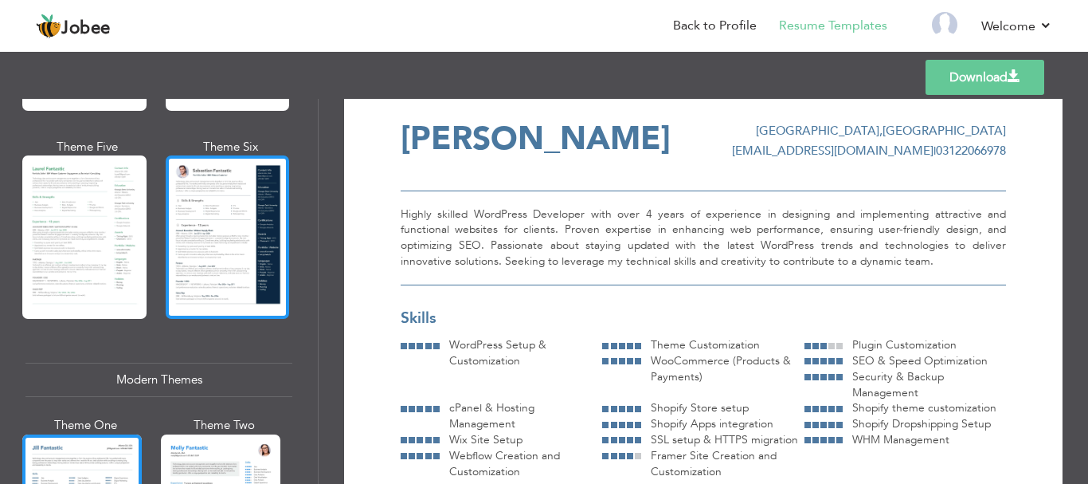
click at [213, 279] on div at bounding box center [228, 236] width 124 height 163
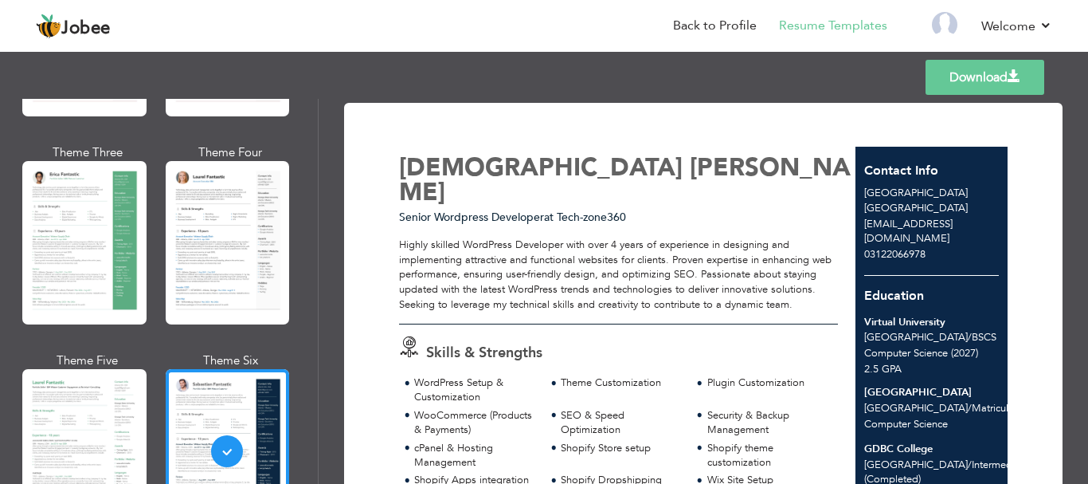
scroll to position [233, 0]
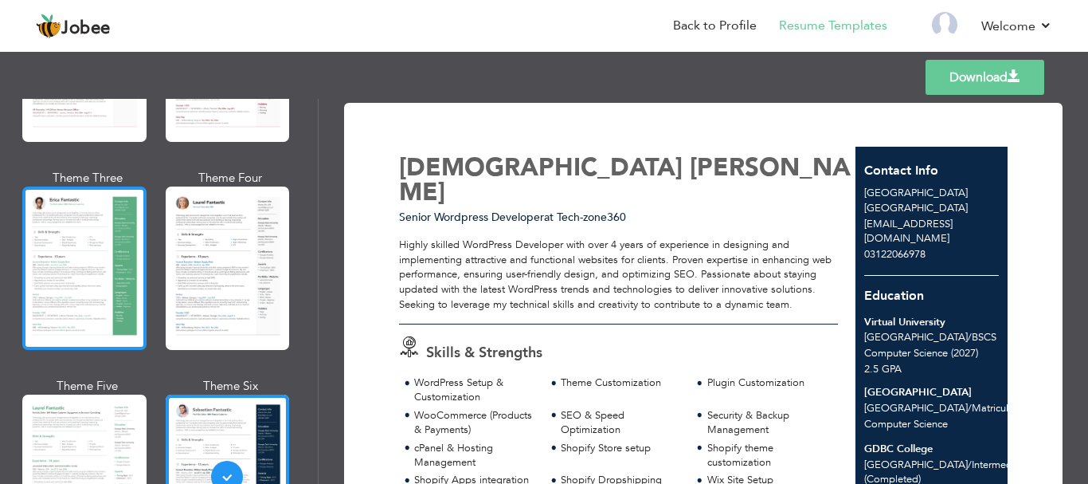
click at [76, 276] on div at bounding box center [84, 267] width 124 height 163
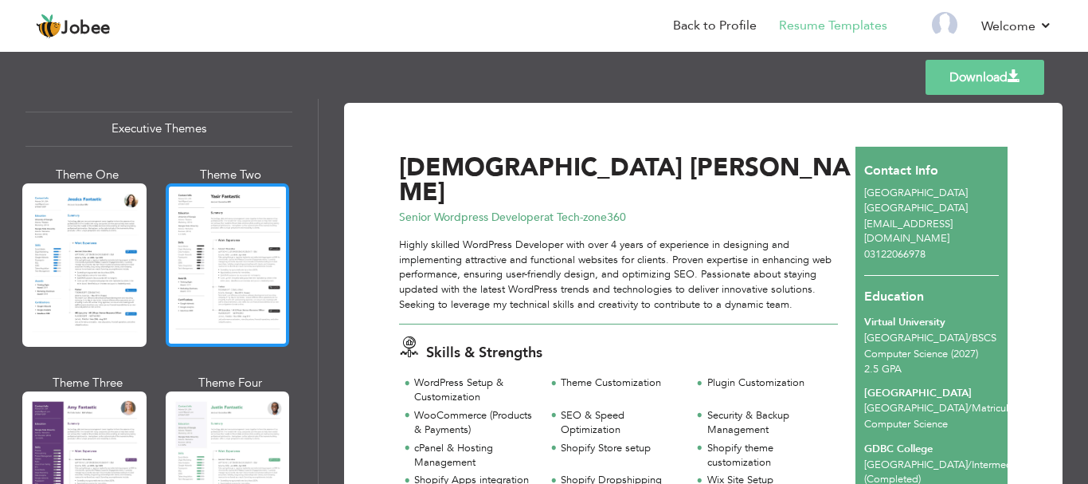
scroll to position [1275, 0]
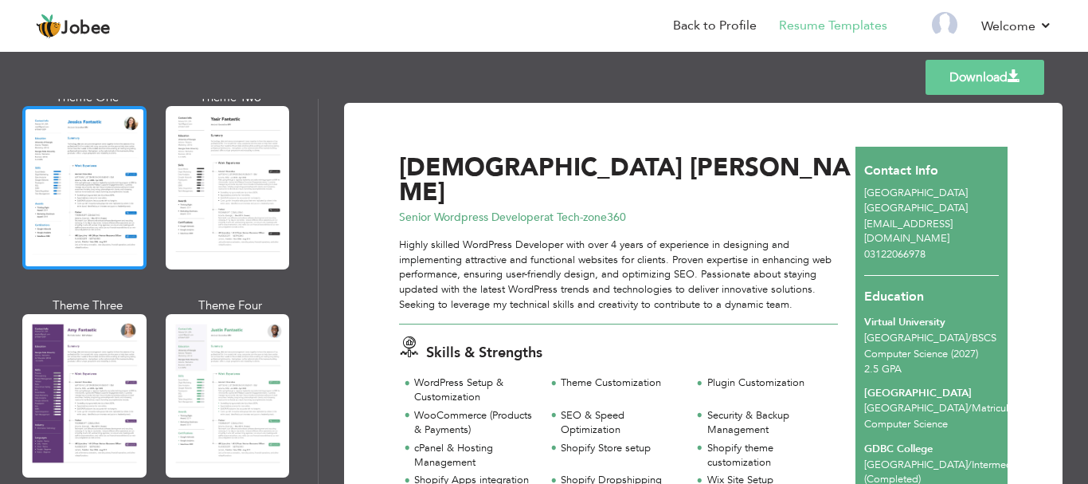
click at [92, 195] on div at bounding box center [84, 187] width 124 height 163
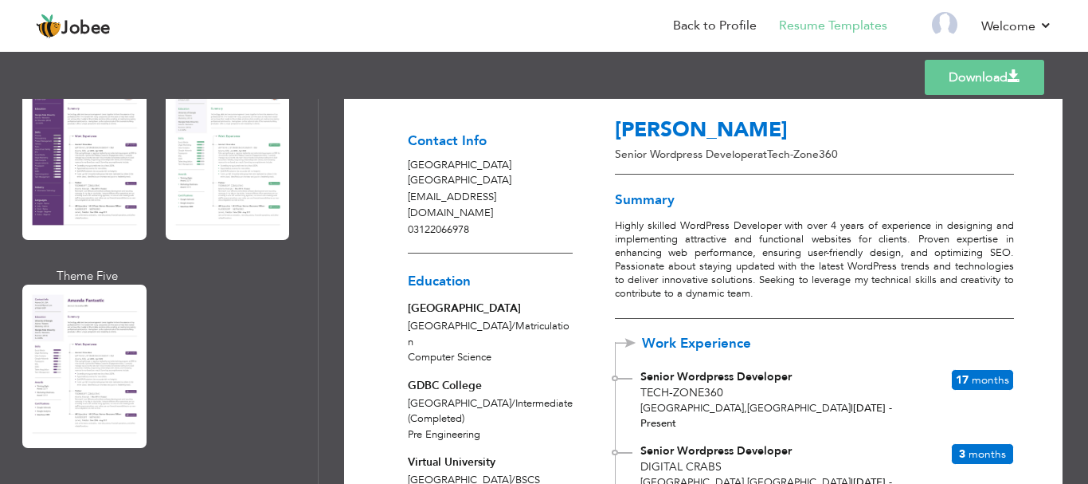
scroll to position [0, 0]
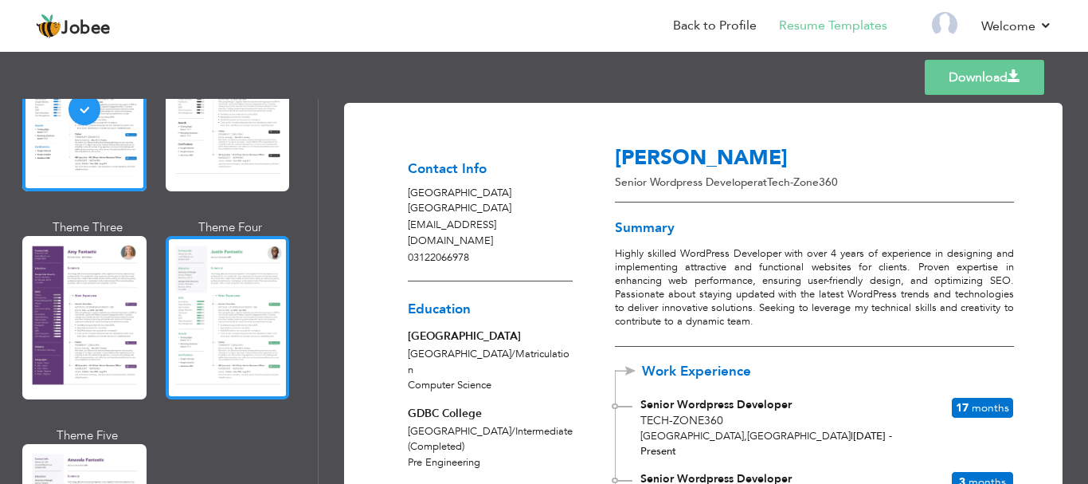
click at [257, 345] on div at bounding box center [228, 317] width 124 height 163
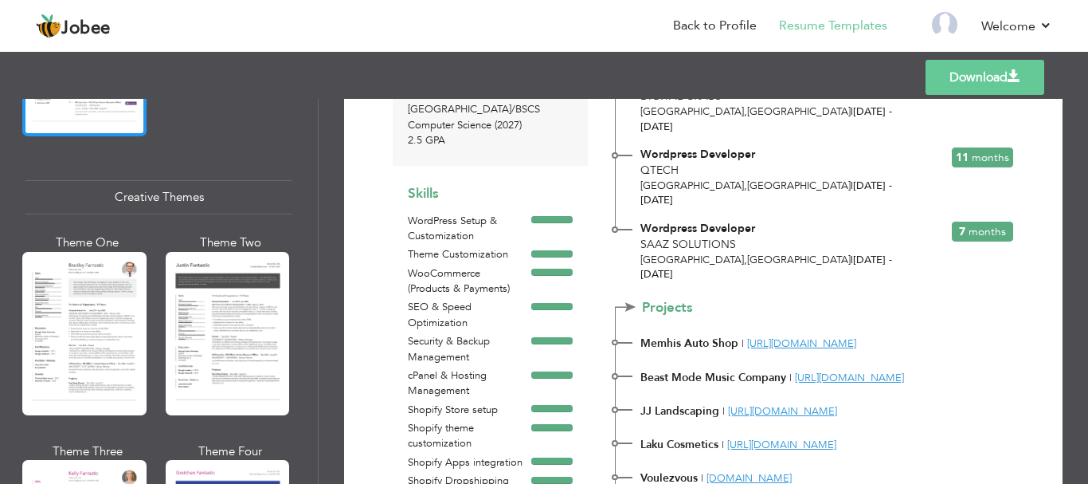
scroll to position [1832, 0]
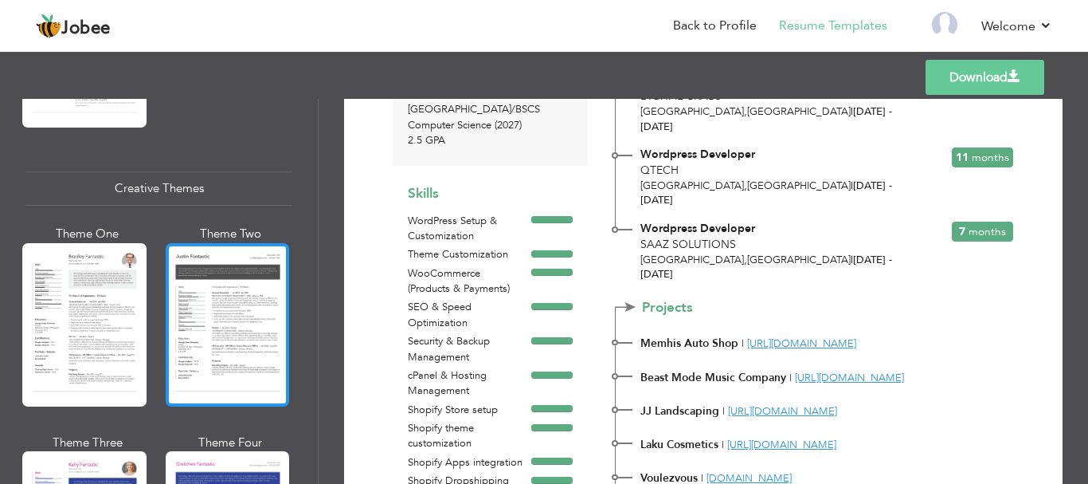
click at [240, 298] on div at bounding box center [228, 324] width 124 height 163
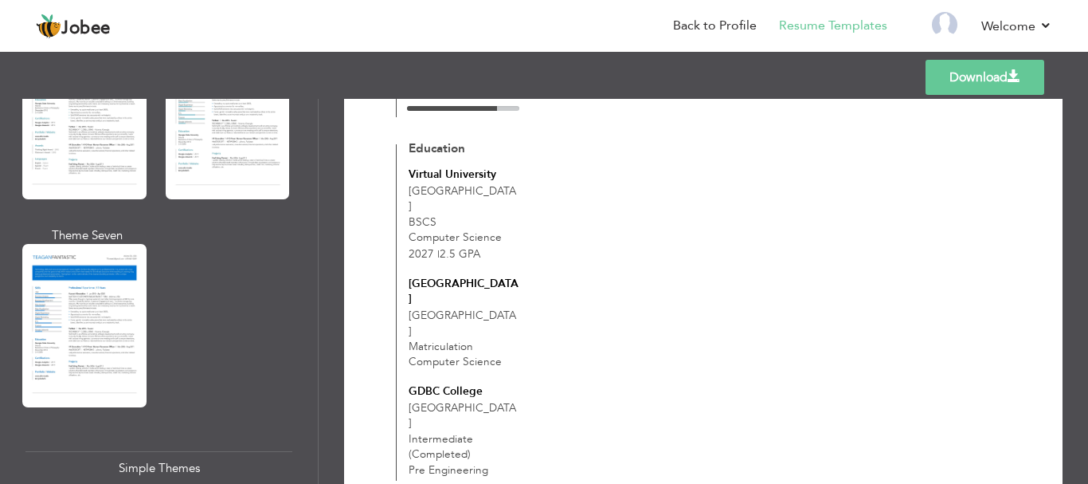
scroll to position [2863, 0]
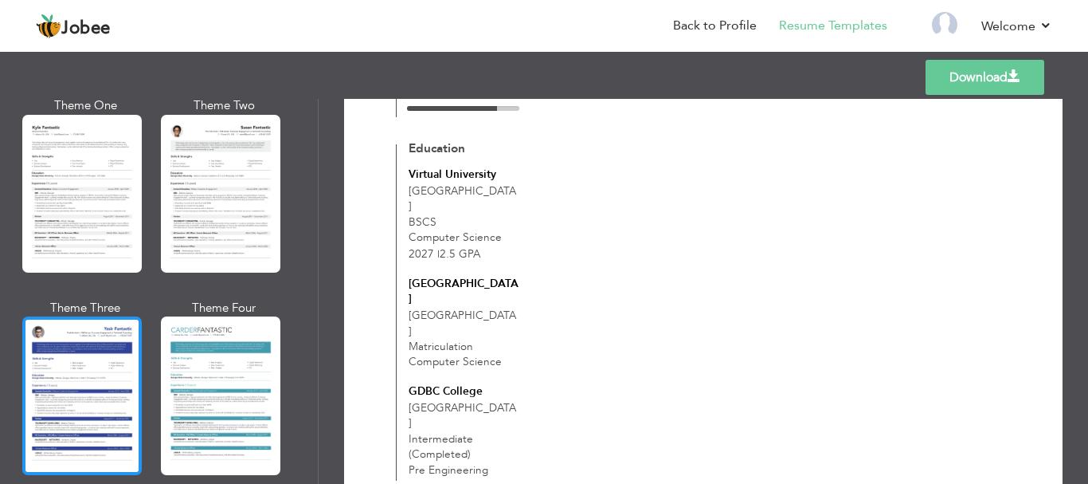
click at [104, 342] on div at bounding box center [81, 395] width 119 height 158
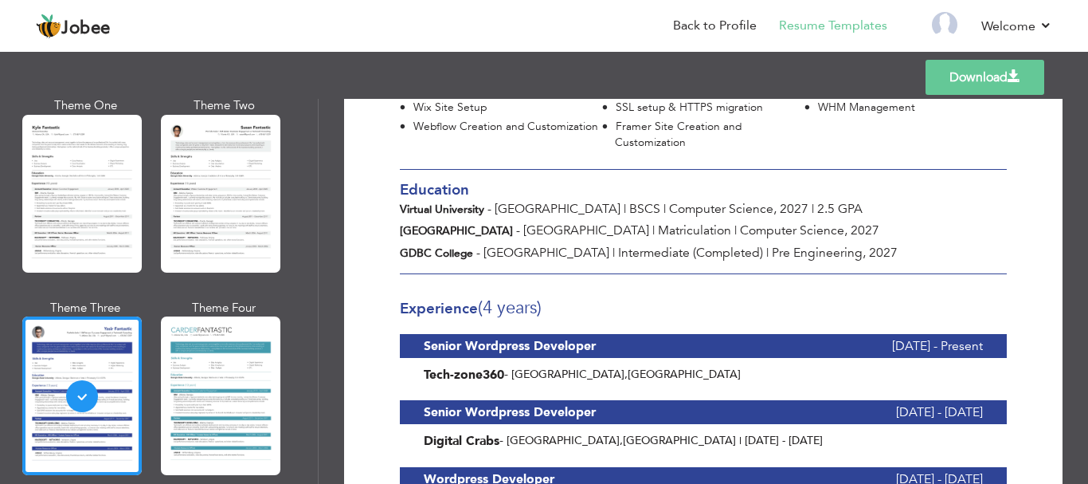
scroll to position [212, 0]
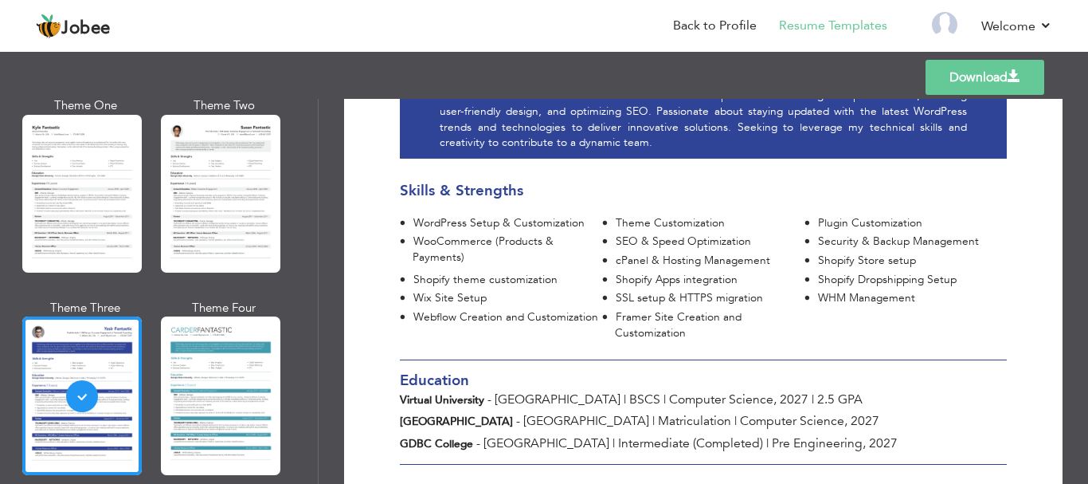
click at [1016, 80] on span at bounding box center [1014, 76] width 13 height 13
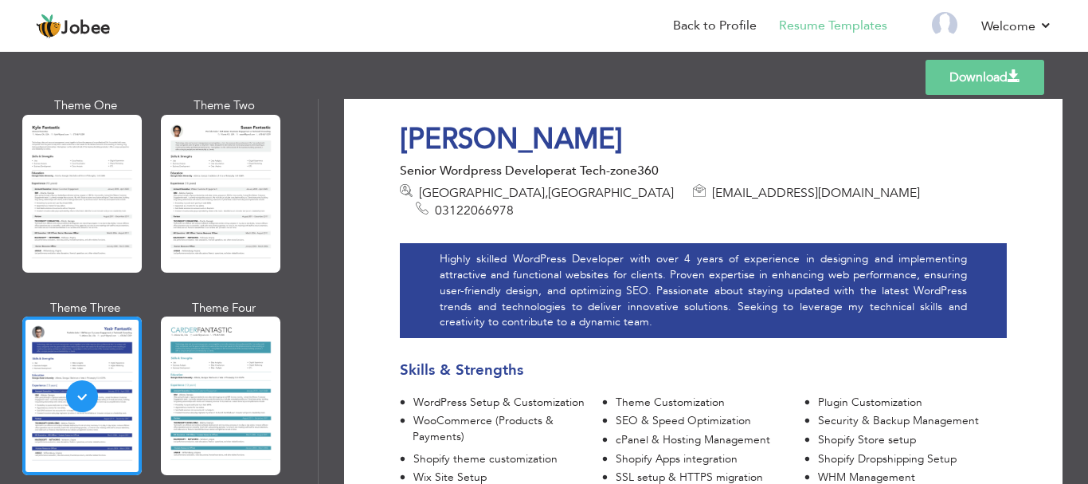
scroll to position [0, 0]
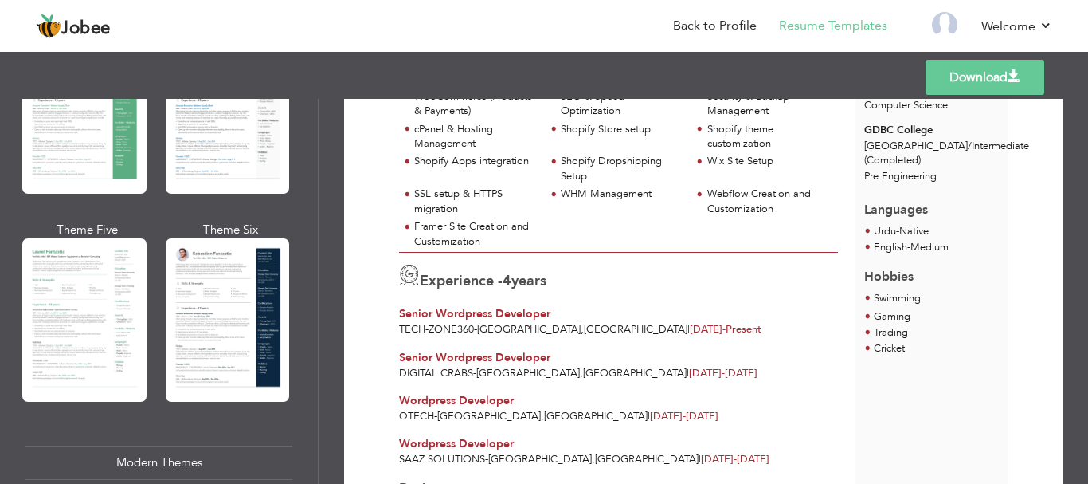
scroll to position [319, 0]
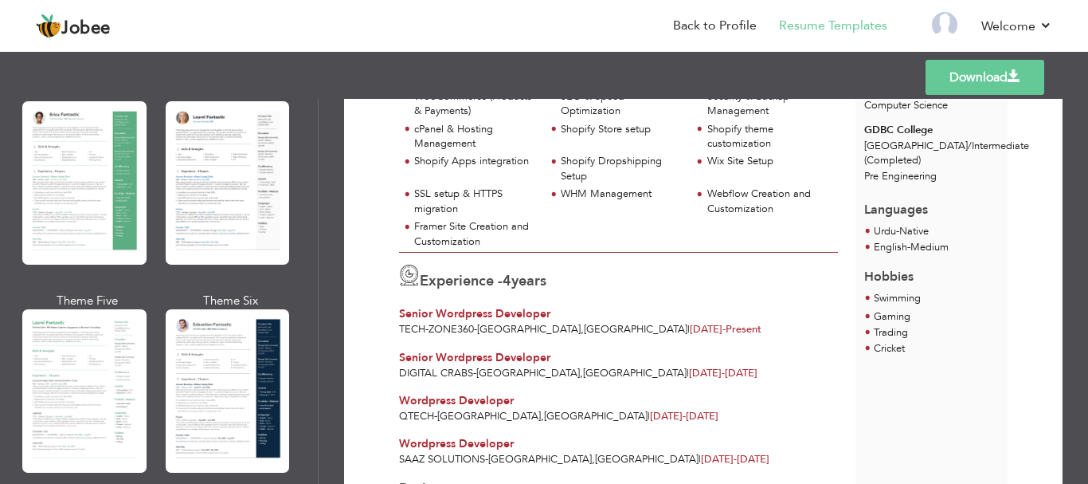
click at [776, 25] on li "Resume Templates" at bounding box center [822, 27] width 131 height 43
click at [711, 25] on link "Back to Profile" at bounding box center [715, 26] width 84 height 18
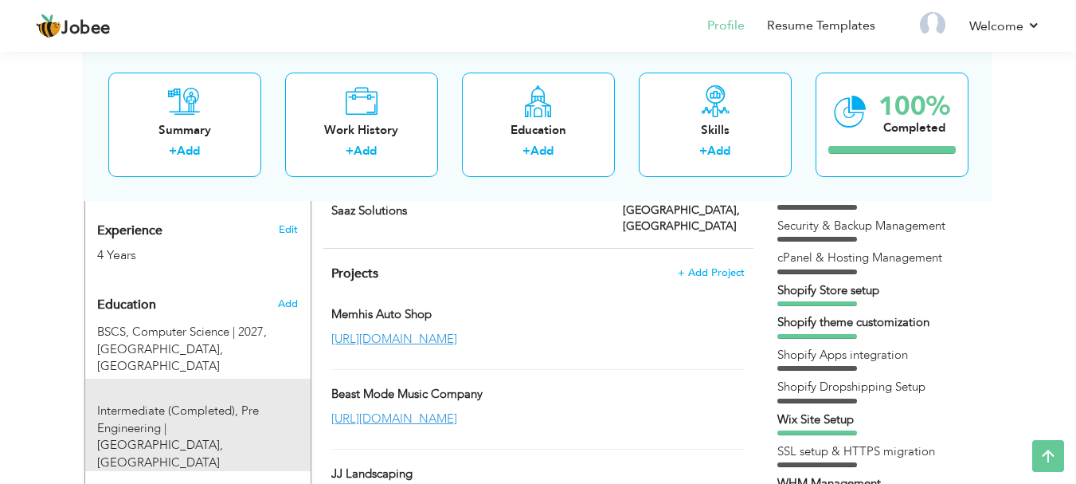
scroll to position [637, 0]
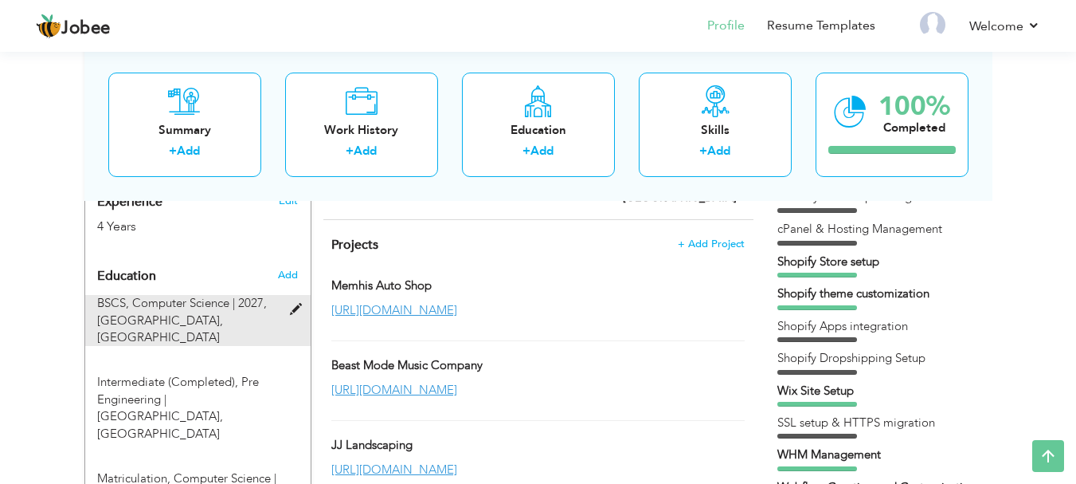
click at [296, 304] on span at bounding box center [300, 310] width 20 height 12
type input "BSCS"
type input "Computer Science"
type input "2027"
type input "Virtual University"
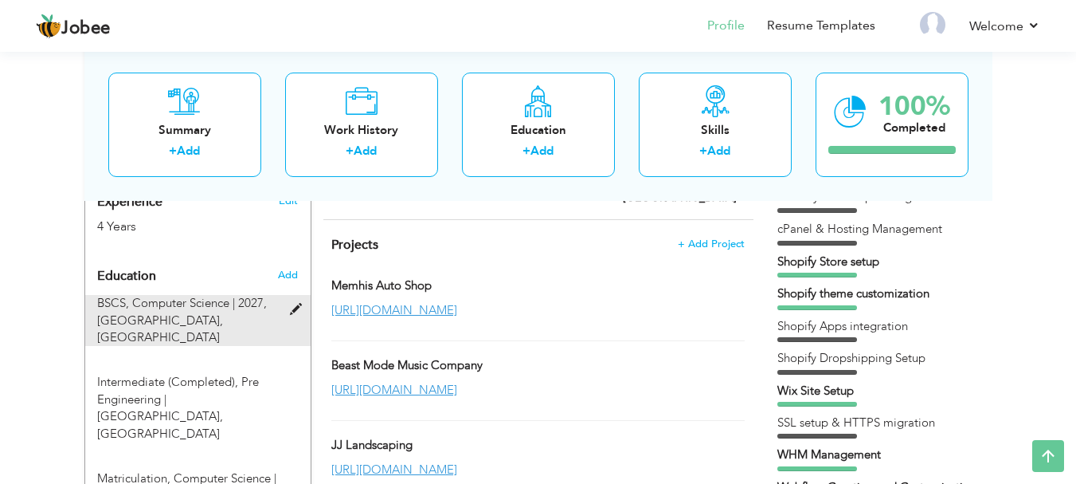
type input "2.5"
radio input "true"
type input "[GEOGRAPHIC_DATA]"
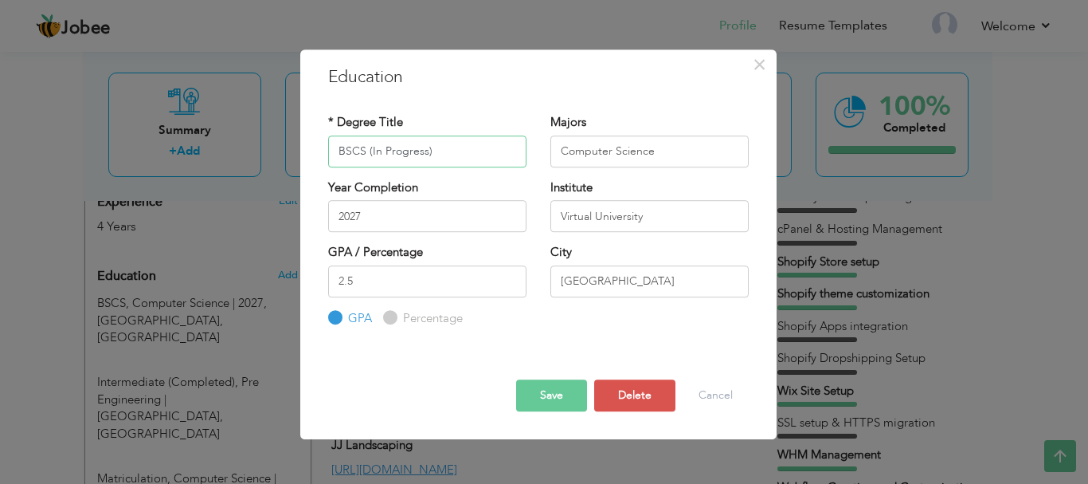
type input "BSCS (In Progress)"
click at [467, 205] on input "2027" at bounding box center [427, 216] width 198 height 32
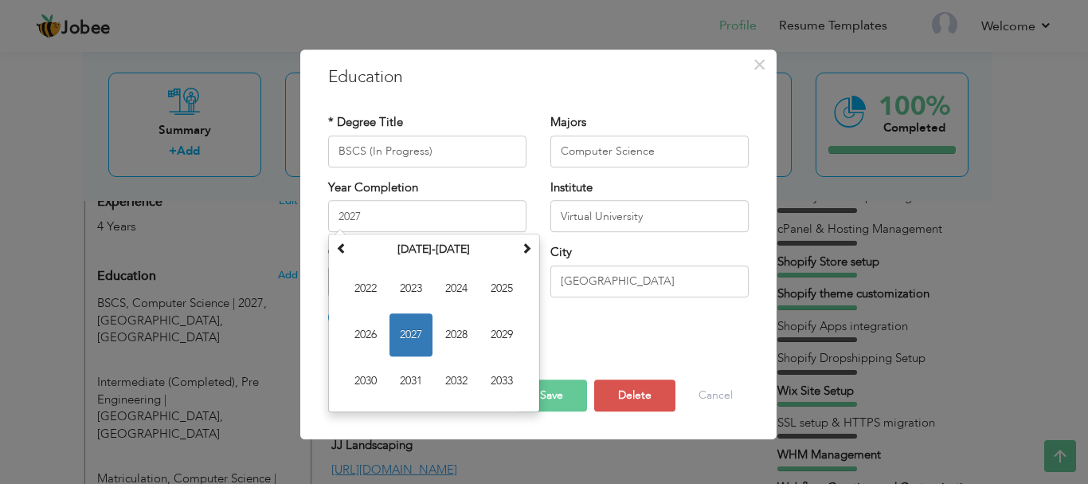
click at [477, 190] on div "Year Completion 2027 January 2027 Su Mo Tu We Th Fr Sa 27 28 29 30 31 1 2 3 4 5…" at bounding box center [427, 205] width 198 height 53
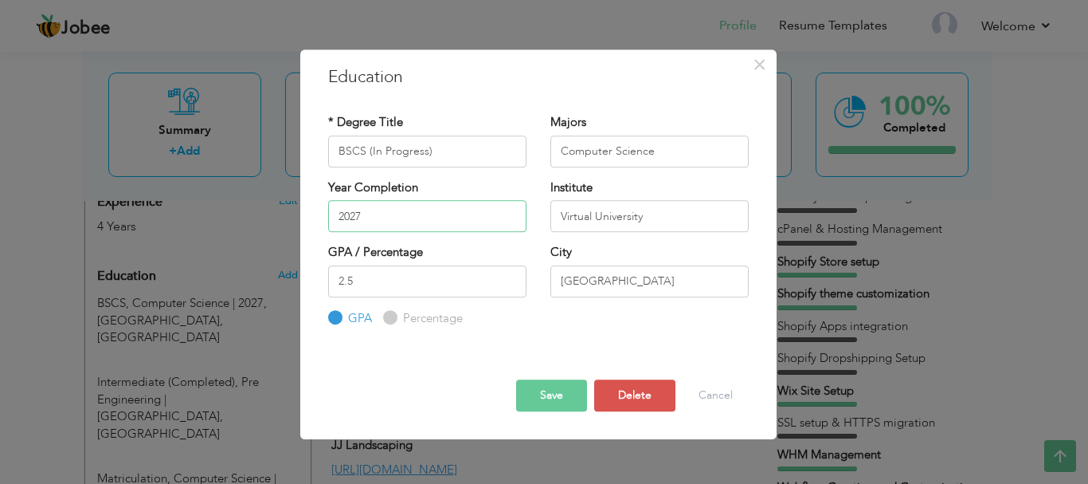
click at [449, 221] on input "2027" at bounding box center [427, 216] width 198 height 32
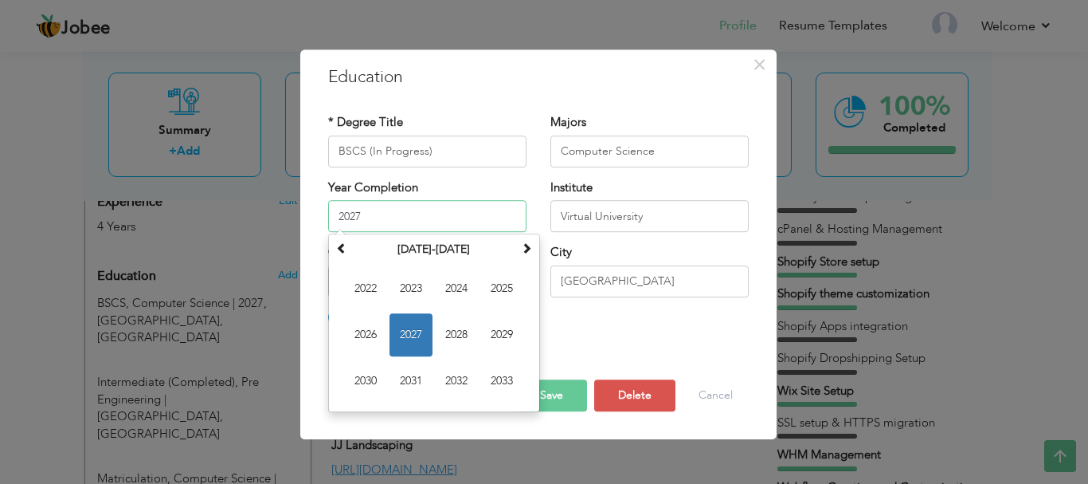
click at [449, 221] on input "2027" at bounding box center [427, 216] width 198 height 32
click at [319, 299] on div "GPA / Percentage 2.5 GPA Percentage" at bounding box center [427, 285] width 222 height 83
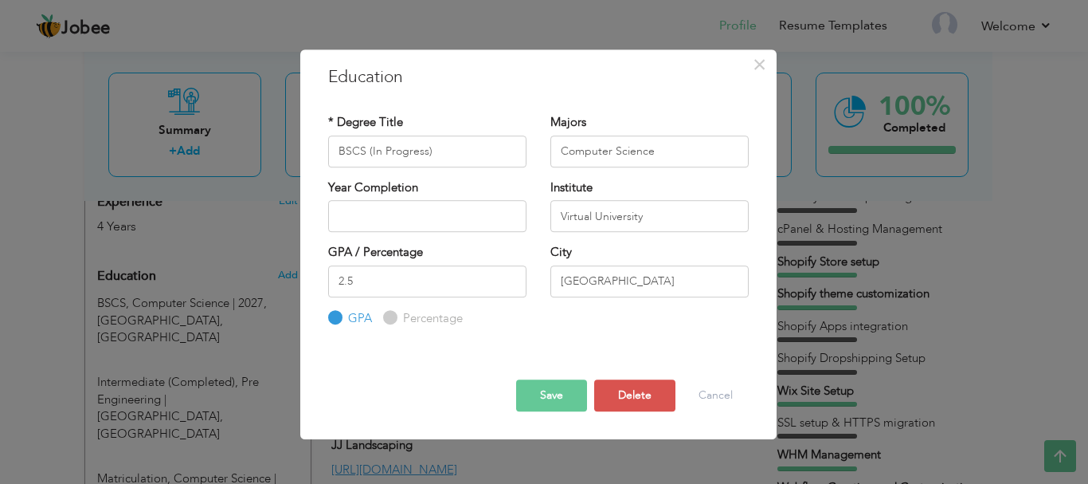
click at [549, 398] on button "Save" at bounding box center [551, 395] width 71 height 32
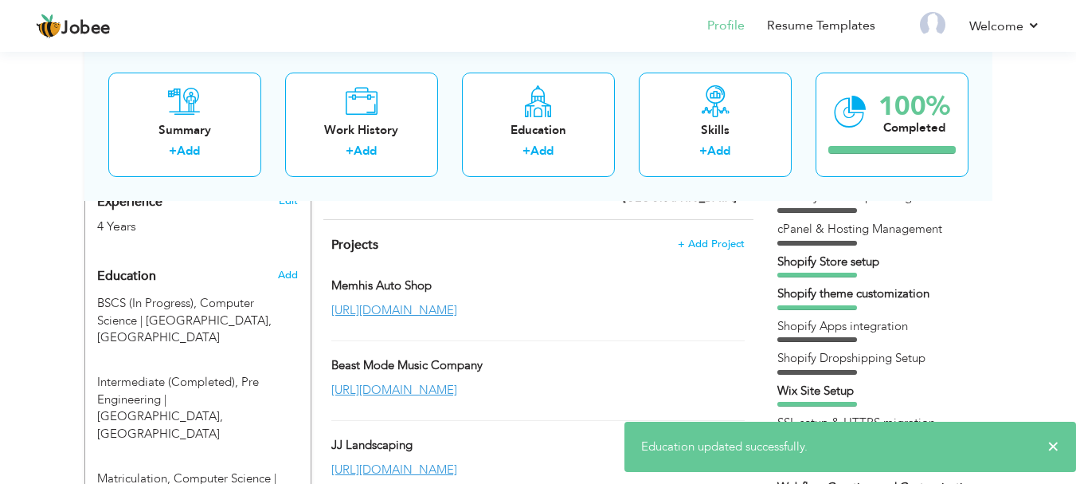
scroll to position [717, 0]
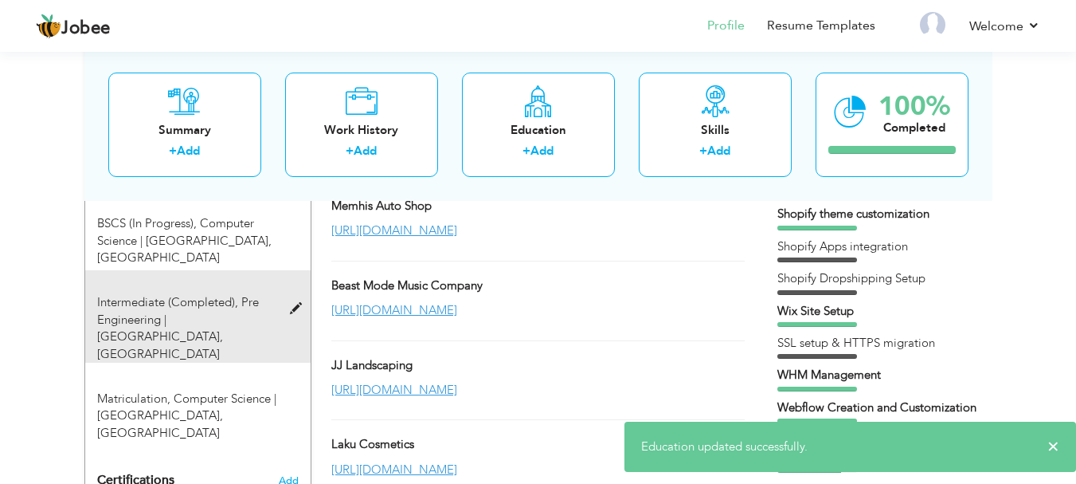
click at [291, 303] on span at bounding box center [300, 309] width 20 height 12
type input "Intermediate (Completed)"
type input "Pre Engineering"
type input "GDBC College"
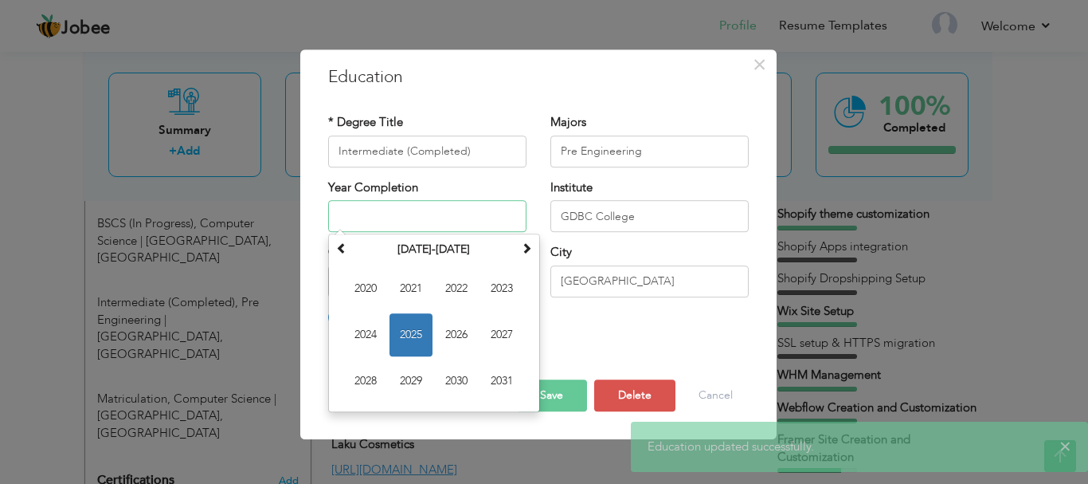
type input "2025"
click at [407, 223] on input "2025" at bounding box center [427, 216] width 198 height 32
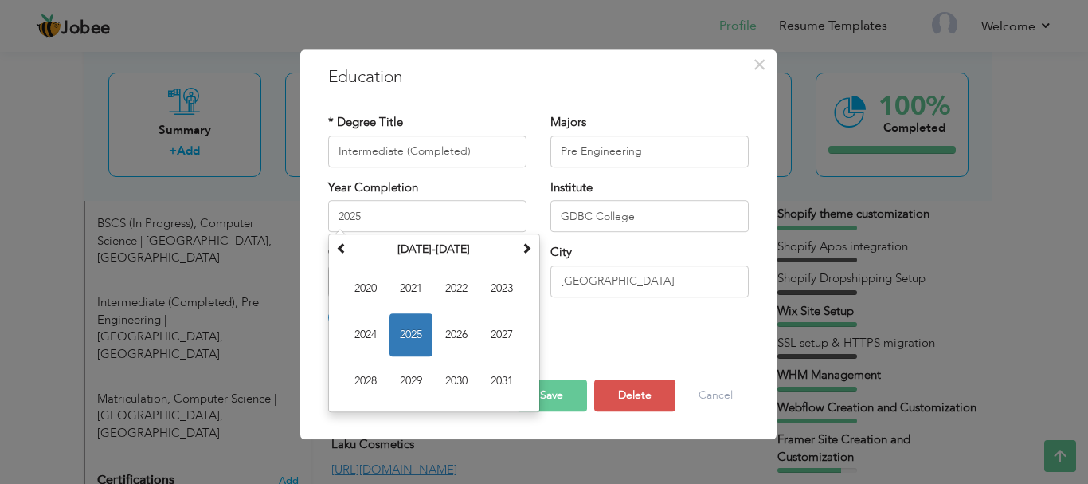
click at [313, 221] on div "× Education * Degree Title Intermediate (Completed) Majors Pre Engineering 2025…" at bounding box center [538, 244] width 476 height 390
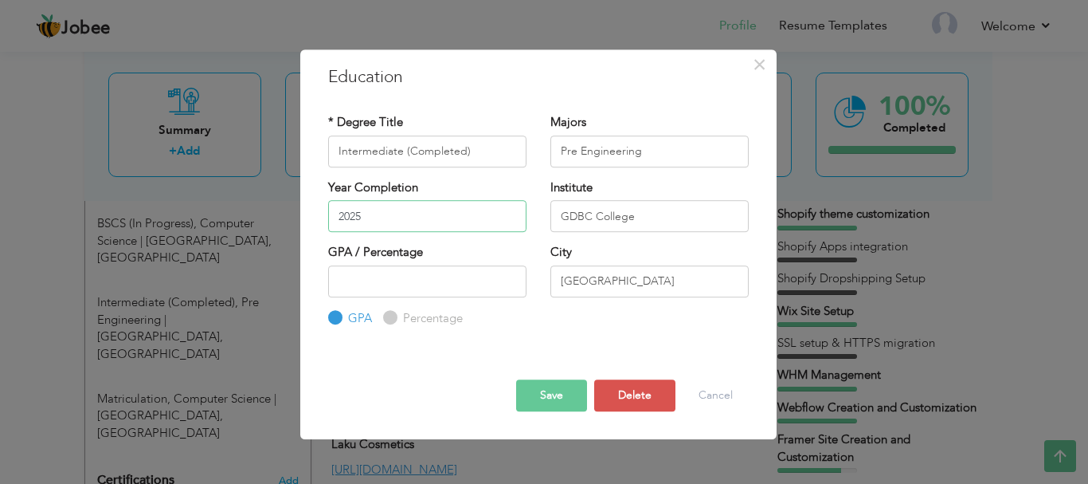
click at [382, 212] on input "2025" at bounding box center [427, 216] width 198 height 32
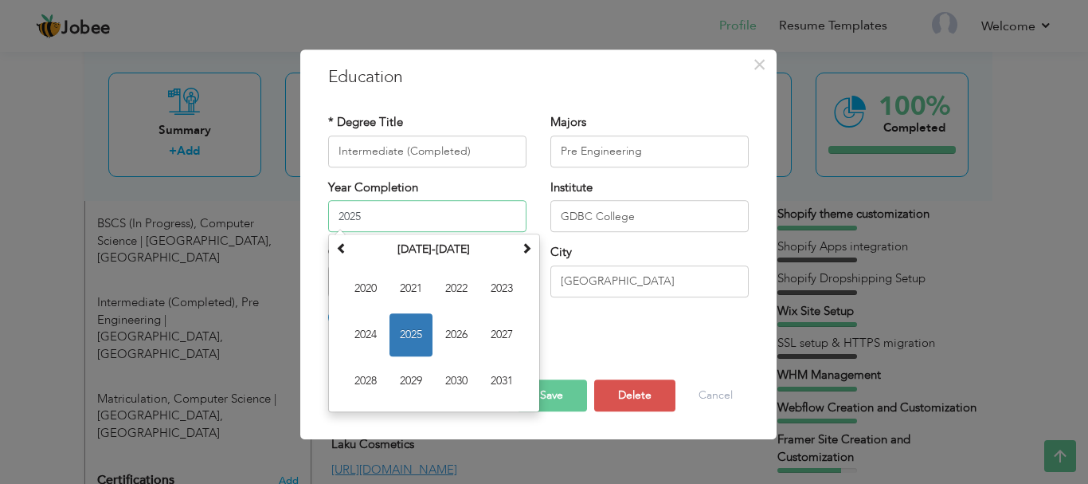
click at [382, 212] on input "2025" at bounding box center [427, 216] width 198 height 32
click at [300, 231] on div "× Education * Degree Title Intermediate (Completed) Majors Pre Engineering Janu…" at bounding box center [538, 244] width 476 height 390
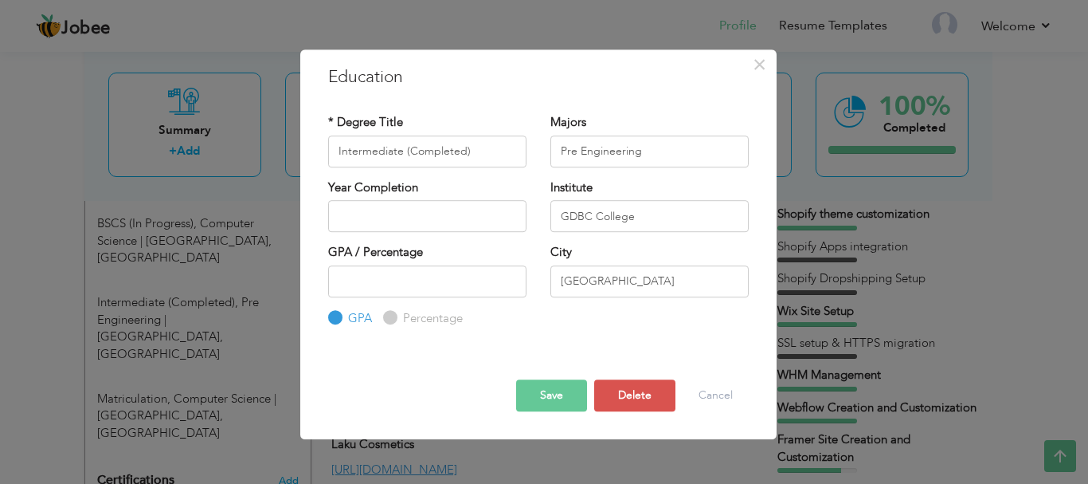
click at [553, 398] on button "Save" at bounding box center [551, 395] width 71 height 32
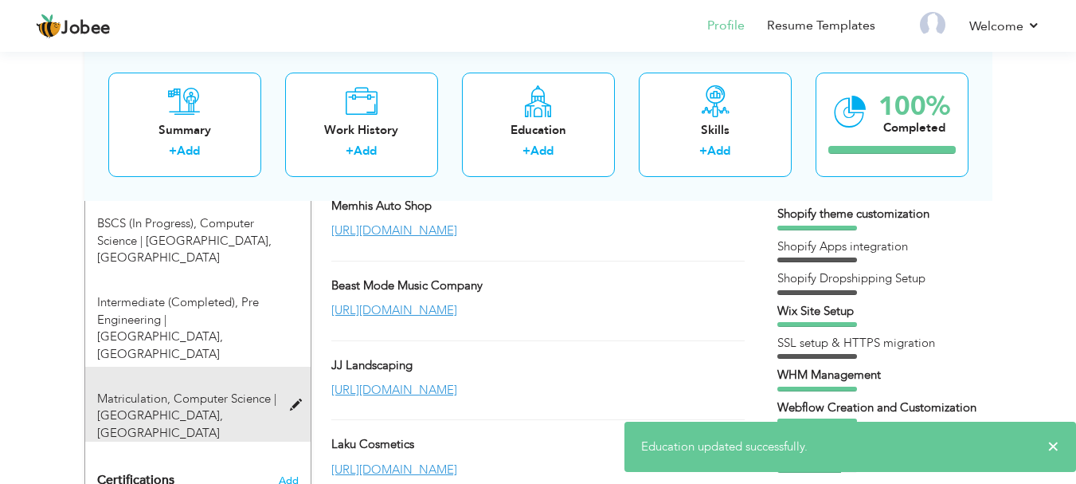
scroll to position [797, 0]
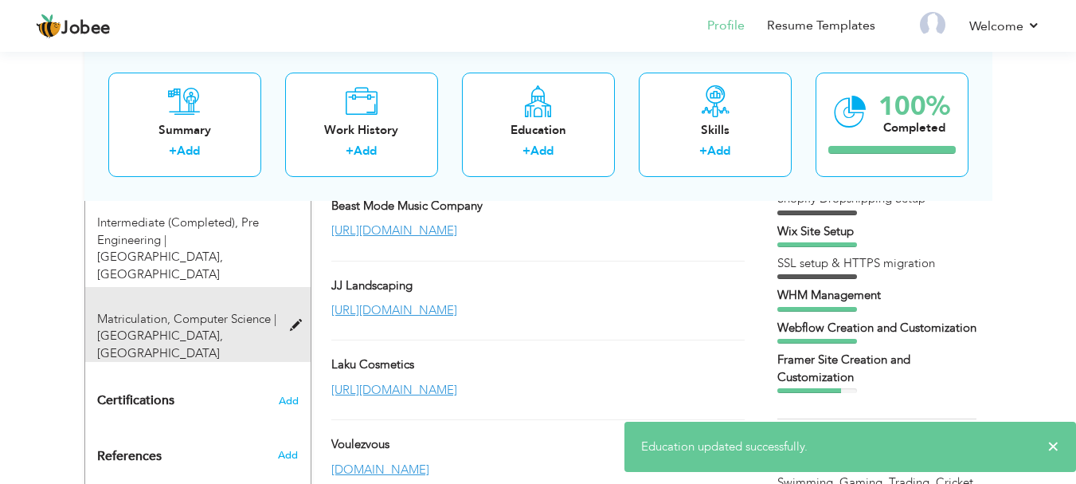
click at [292, 319] on span at bounding box center [300, 325] width 20 height 12
type input "Matriculation"
type input "Computer Science"
type input "[GEOGRAPHIC_DATA]"
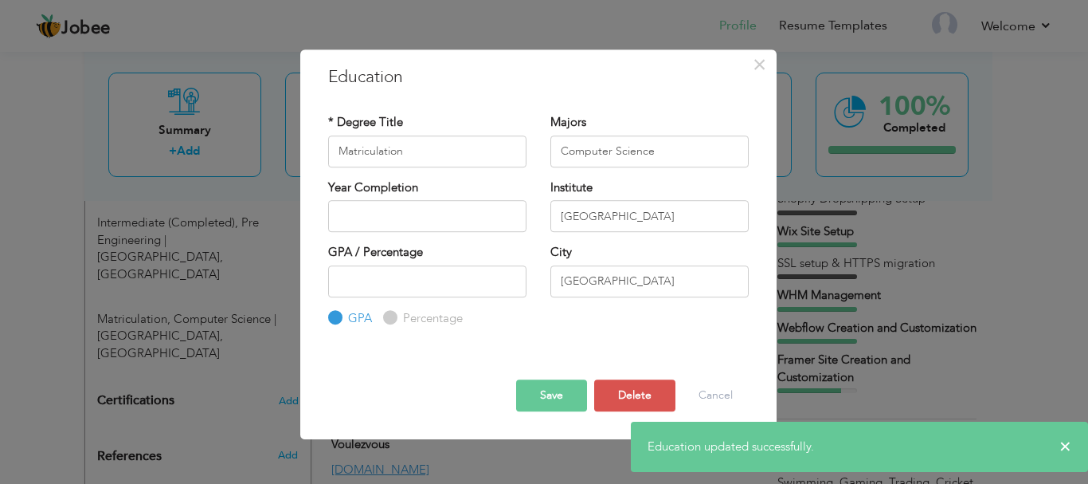
click at [559, 391] on button "Save" at bounding box center [551, 395] width 71 height 32
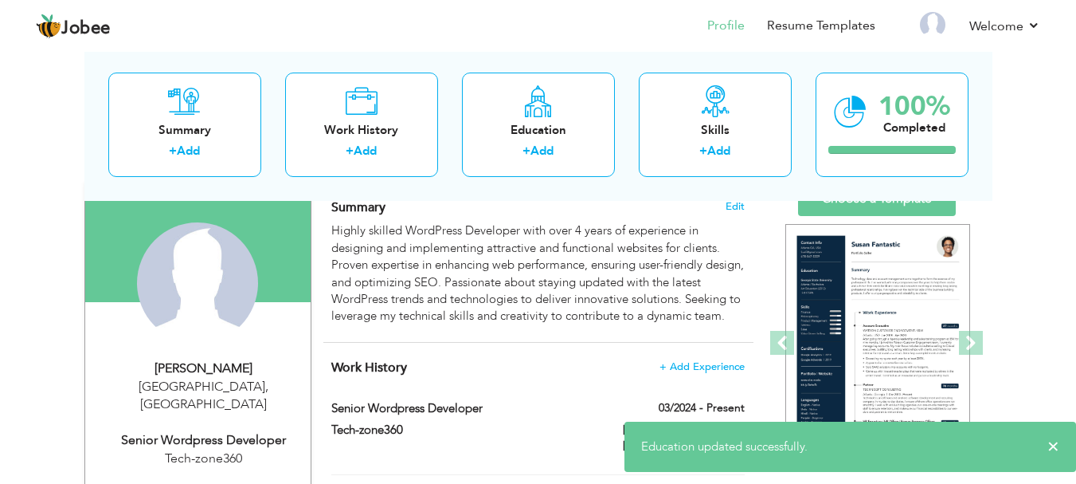
scroll to position [0, 0]
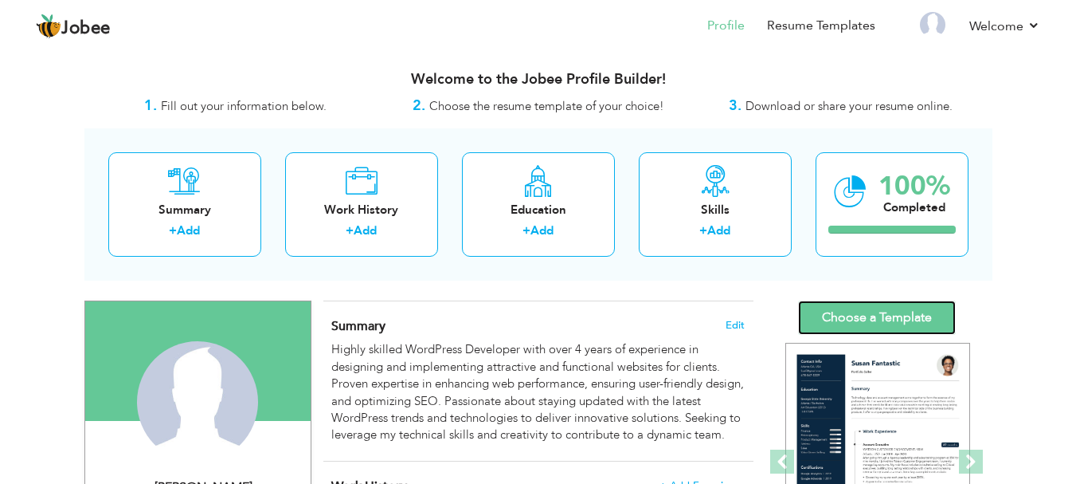
click at [871, 331] on link "Choose a Template" at bounding box center [877, 317] width 158 height 34
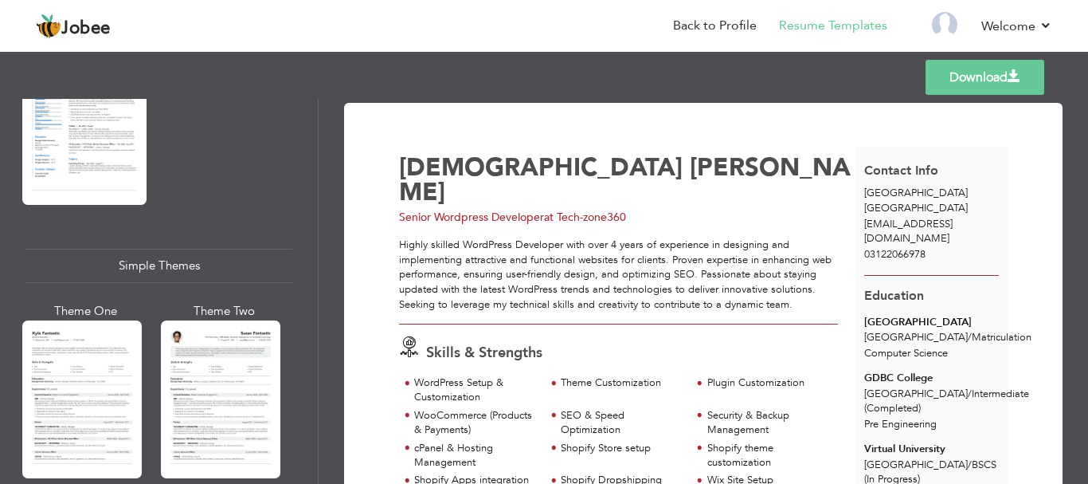
scroll to position [2863, 0]
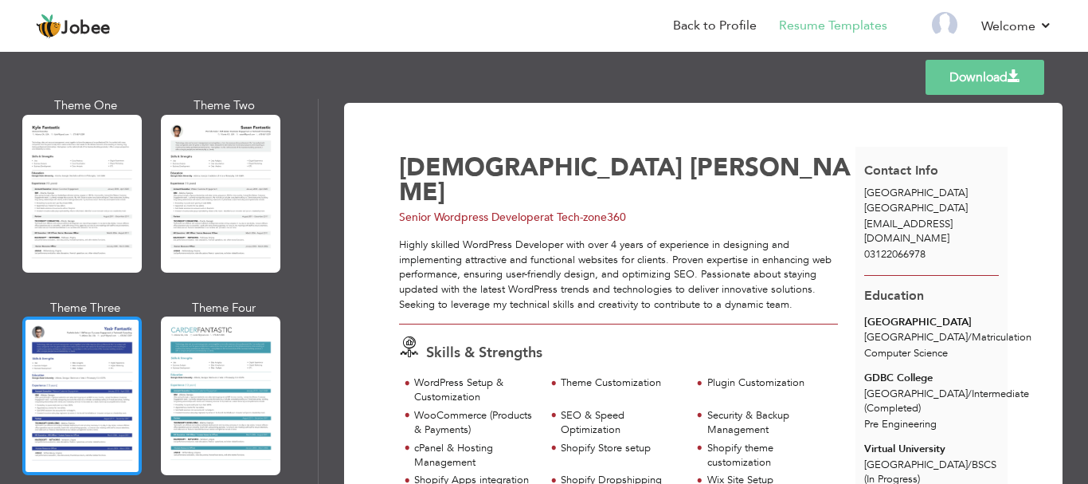
click at [74, 365] on div at bounding box center [81, 395] width 119 height 158
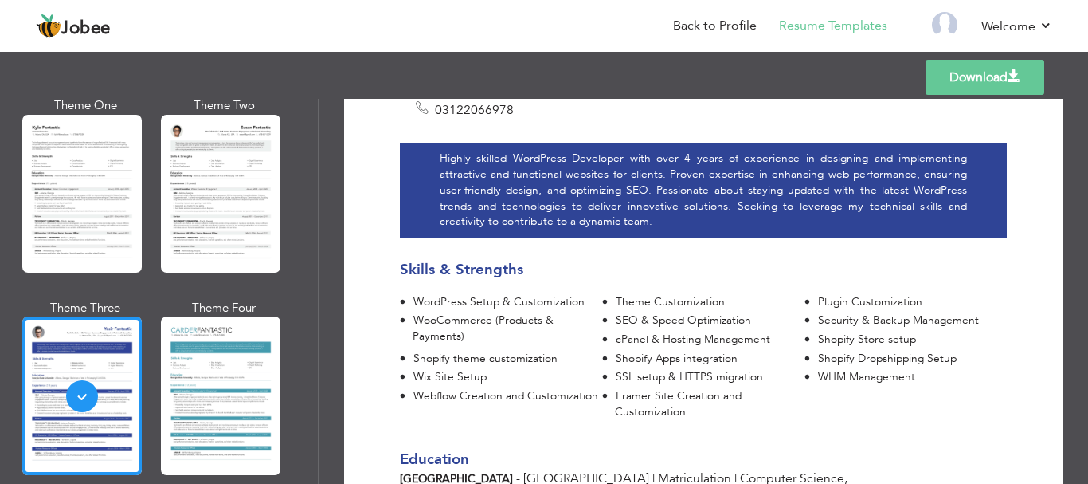
scroll to position [319, 0]
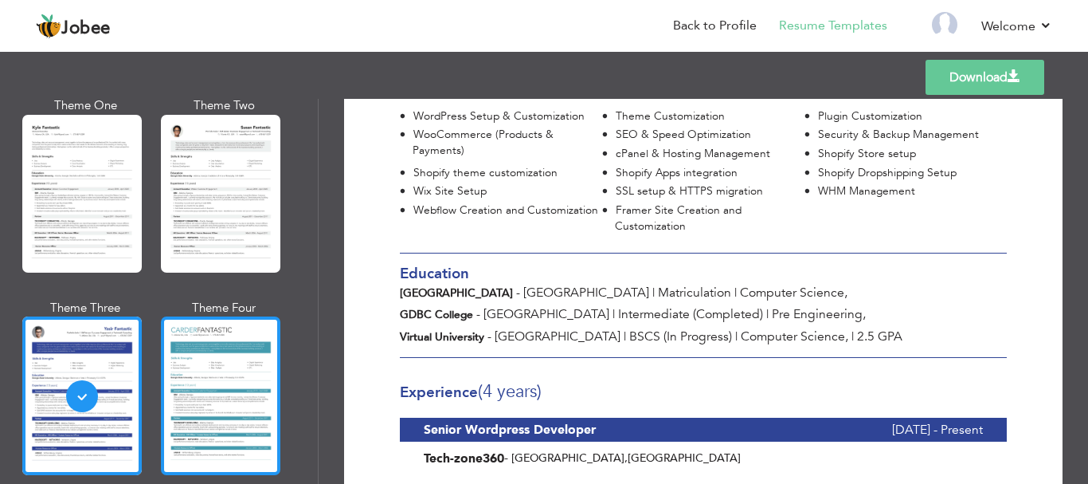
click at [234, 335] on div at bounding box center [220, 395] width 119 height 158
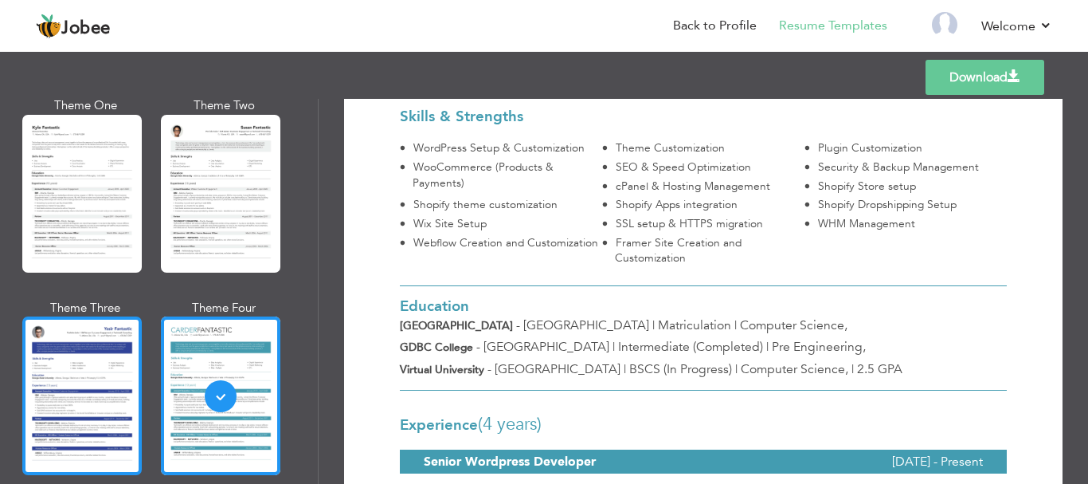
click at [100, 328] on div at bounding box center [81, 395] width 119 height 158
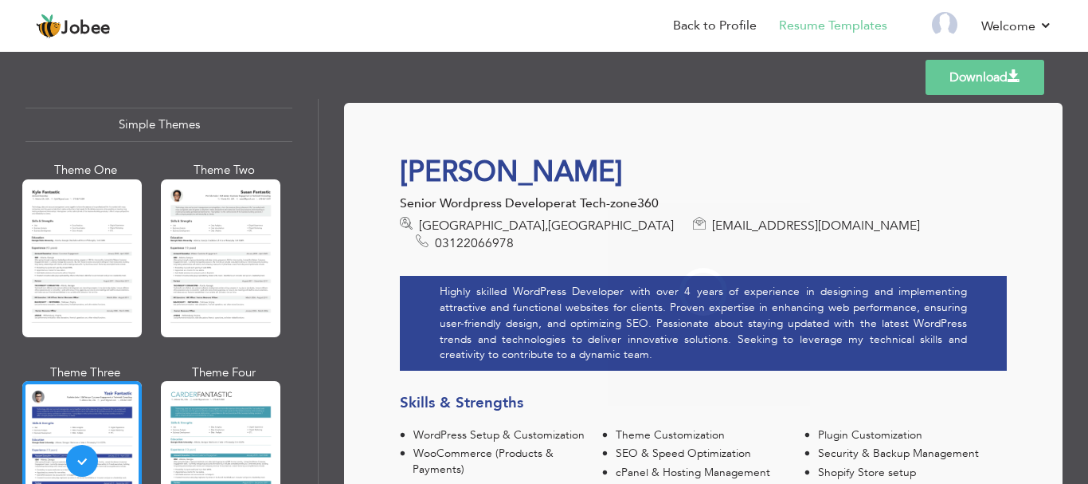
scroll to position [2704, 0]
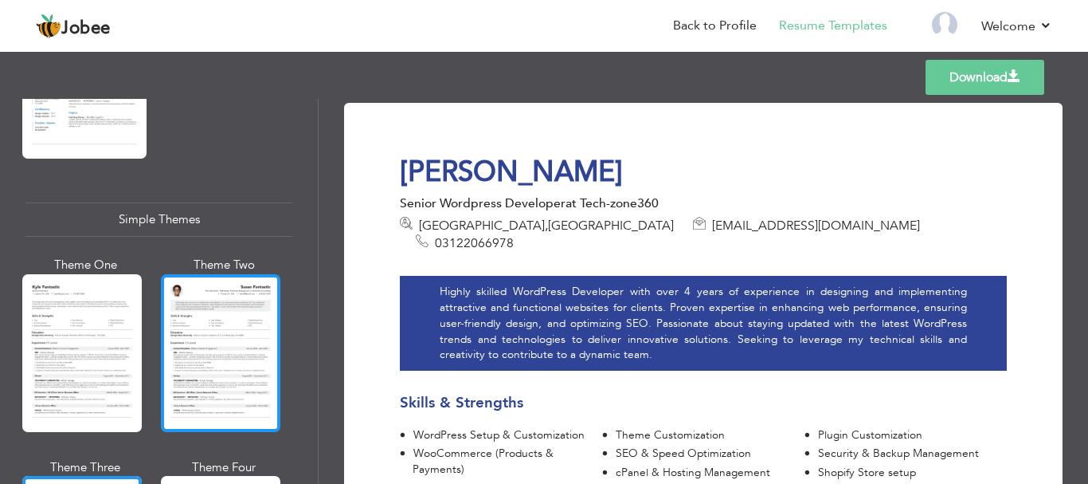
click at [215, 310] on div at bounding box center [220, 353] width 119 height 158
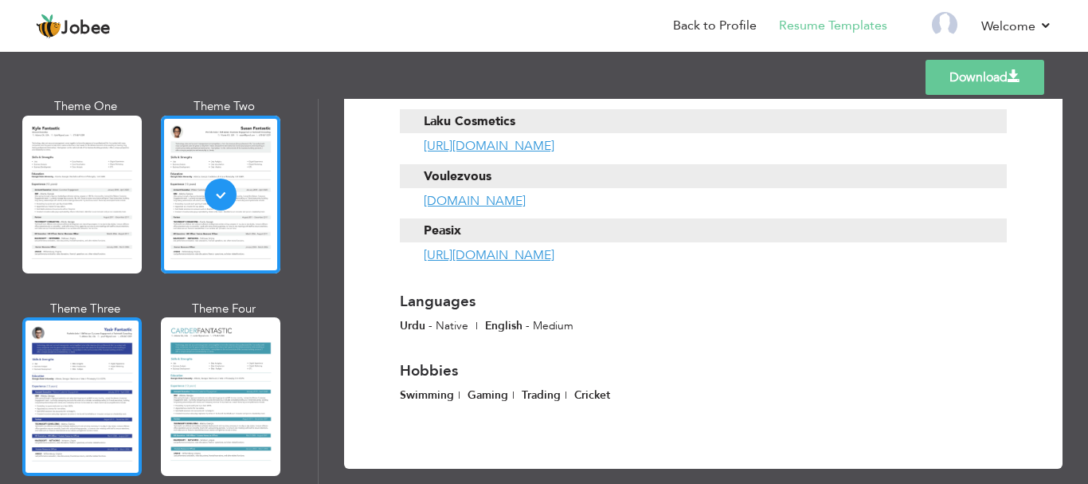
scroll to position [2863, 0]
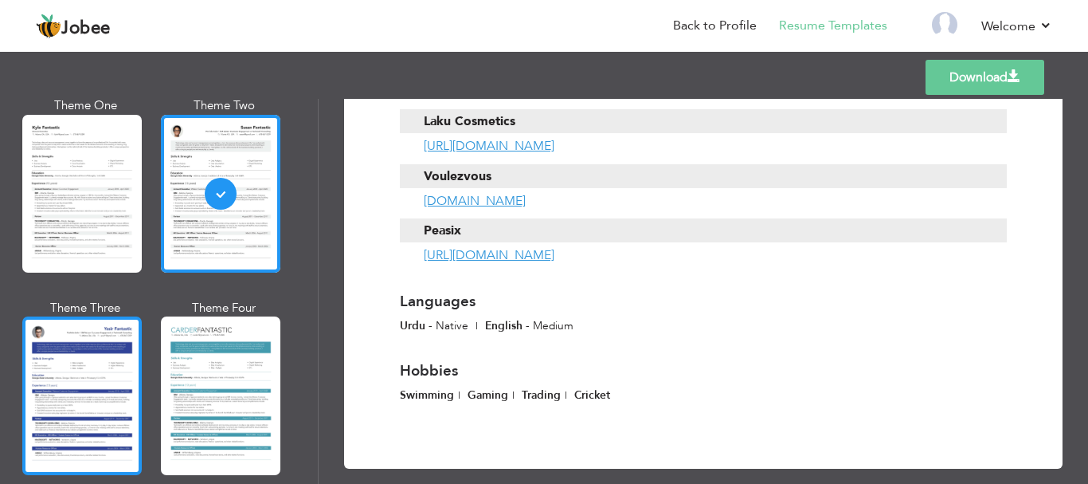
click at [96, 401] on div at bounding box center [81, 395] width 119 height 158
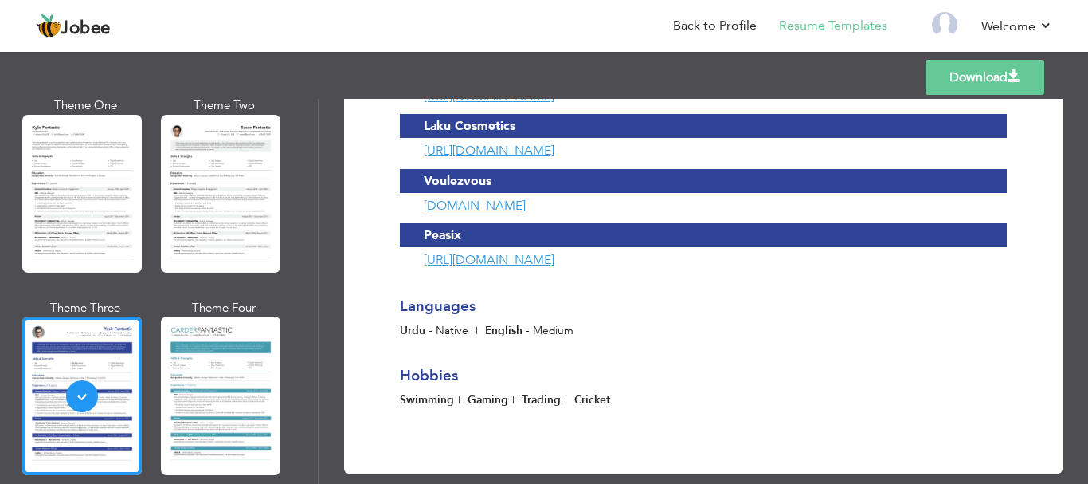
scroll to position [1088, 0]
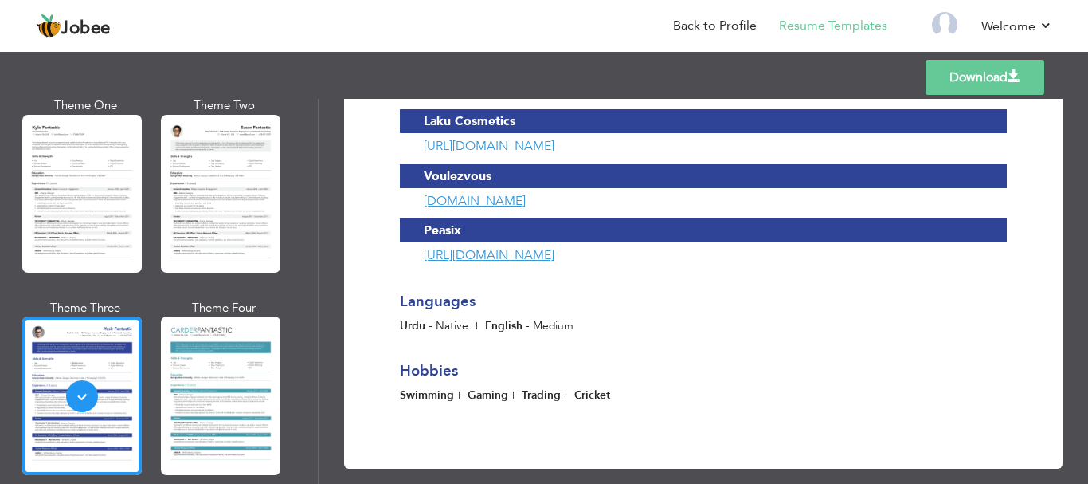
click at [1001, 70] on link "Download" at bounding box center [985, 77] width 119 height 35
